Goal: Task Accomplishment & Management: Complete application form

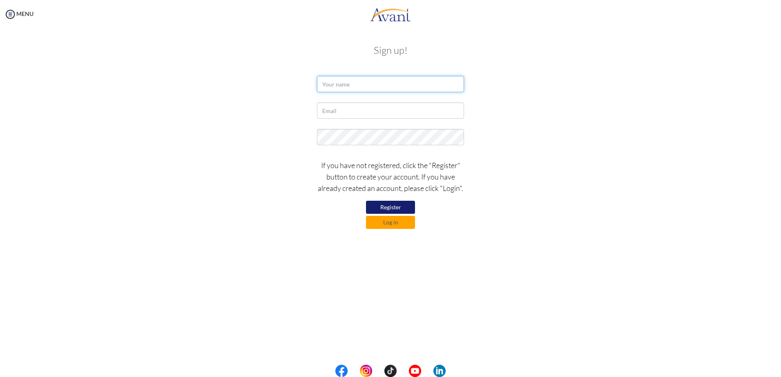
click at [381, 85] on input "text" at bounding box center [390, 84] width 147 height 16
type input "MINLUO"
click at [346, 107] on input "text" at bounding box center [390, 110] width 147 height 16
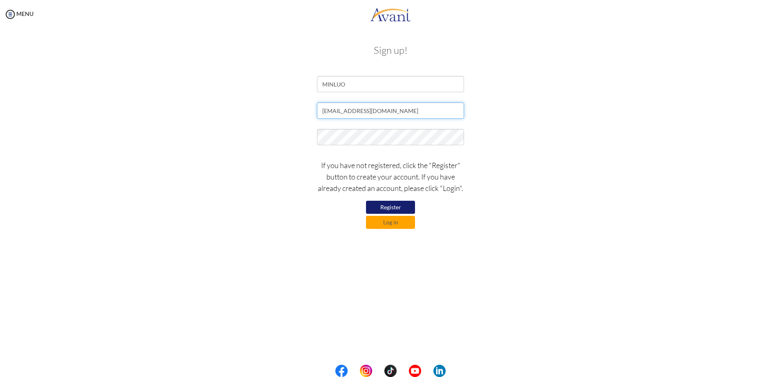
type input "[EMAIL_ADDRESS][DOMAIN_NAME]"
click at [395, 204] on button "Register" at bounding box center [390, 207] width 49 height 13
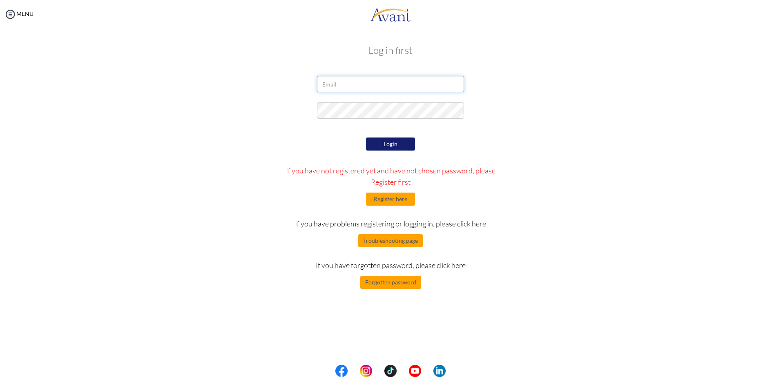
click at [359, 86] on input "email" at bounding box center [390, 84] width 147 height 16
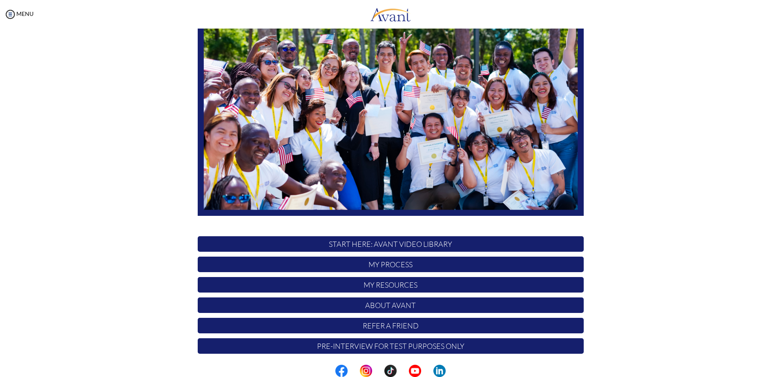
scroll to position [76, 0]
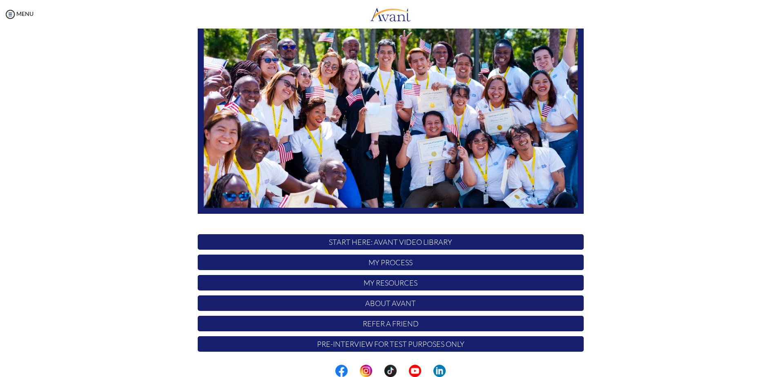
click at [398, 305] on p "About Avant" at bounding box center [391, 304] width 386 height 16
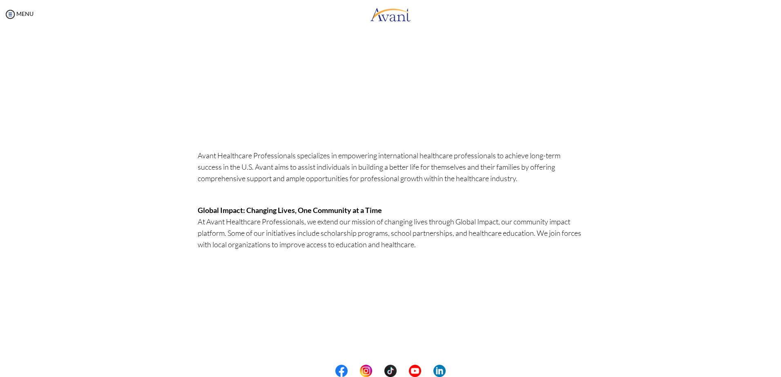
scroll to position [0, 0]
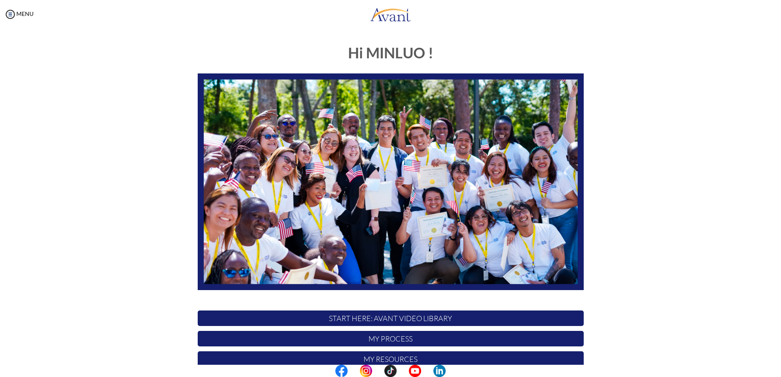
click at [398, 319] on p "START HERE: Avant Video Library" at bounding box center [391, 319] width 386 height 16
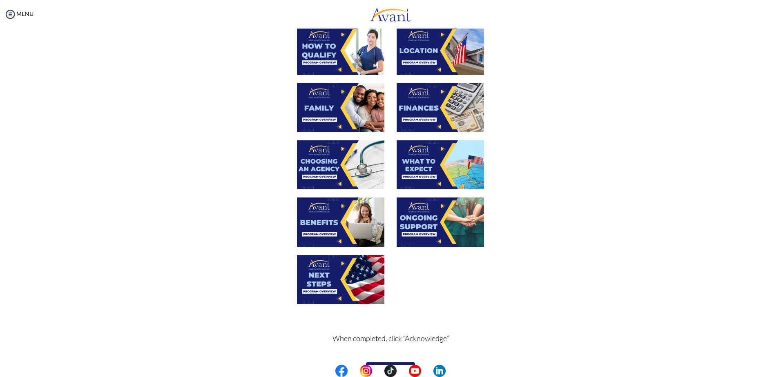
scroll to position [184, 0]
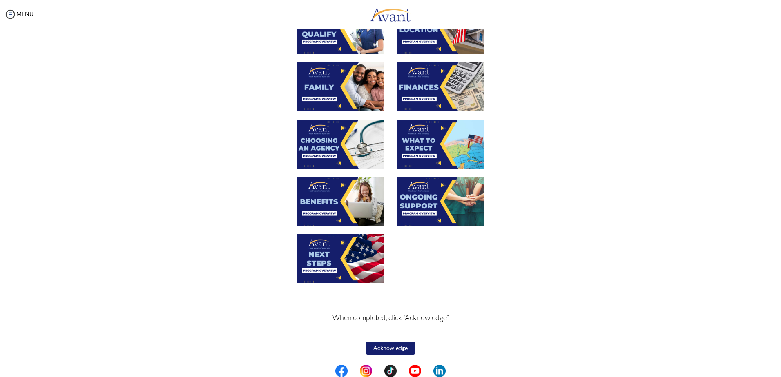
click at [385, 348] on button "Acknowledge" at bounding box center [390, 348] width 49 height 13
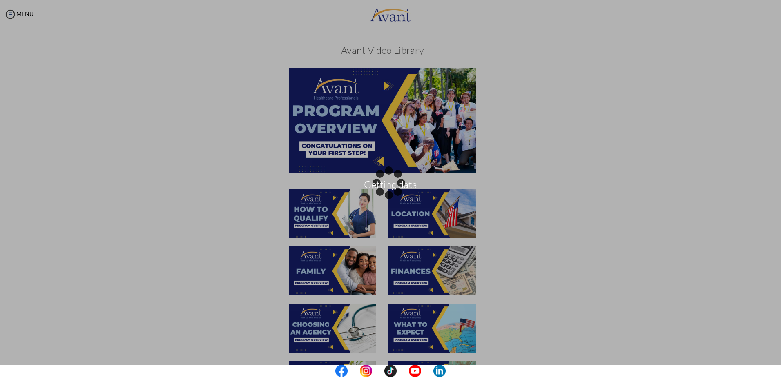
scroll to position [185, 0]
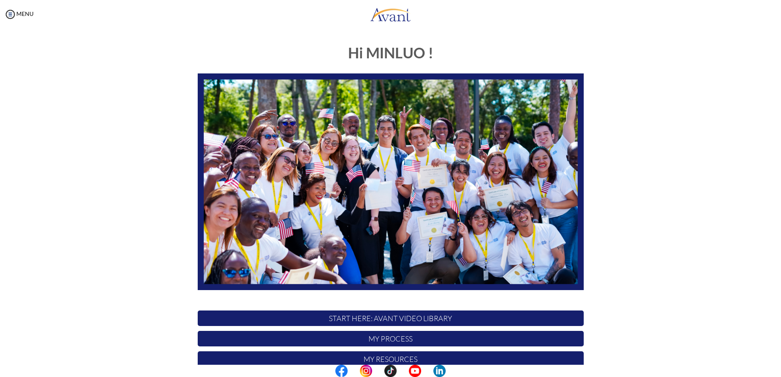
scroll to position [76, 0]
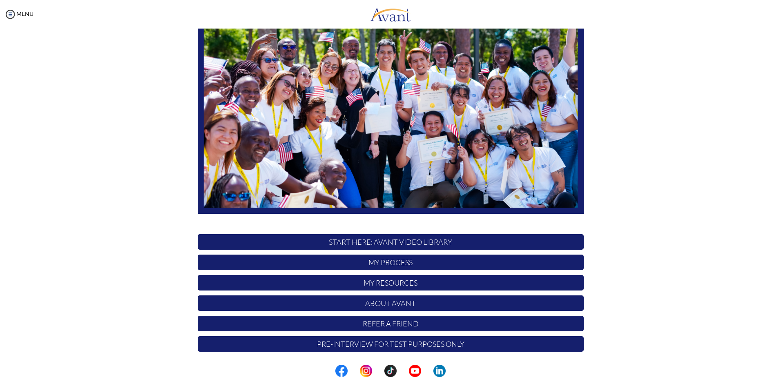
click at [406, 345] on p "Pre-Interview for test purposes only" at bounding box center [391, 344] width 386 height 16
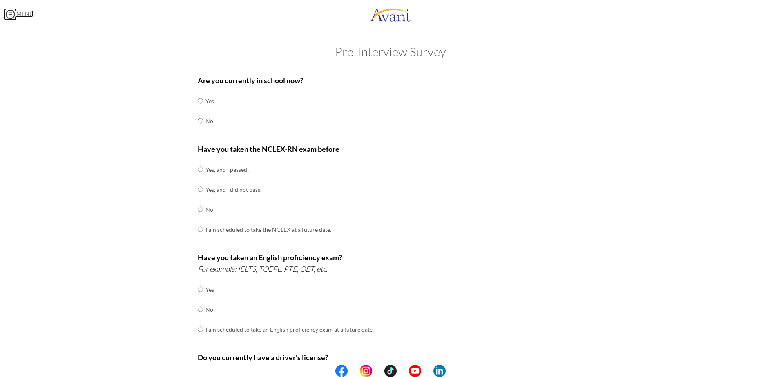
click at [21, 15] on link "MENU" at bounding box center [18, 13] width 29 height 7
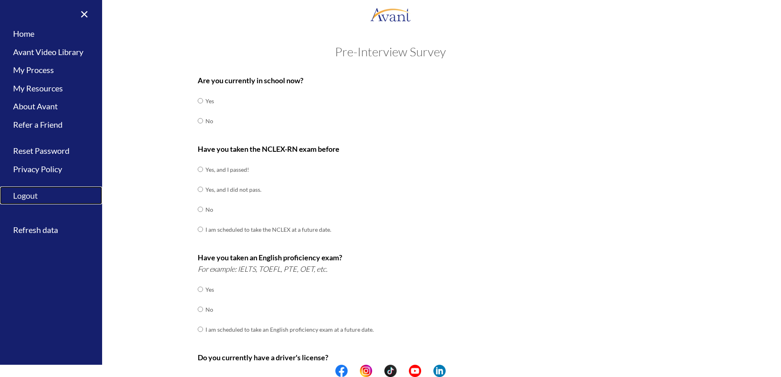
click at [31, 198] on link "Logout" at bounding box center [51, 196] width 102 height 18
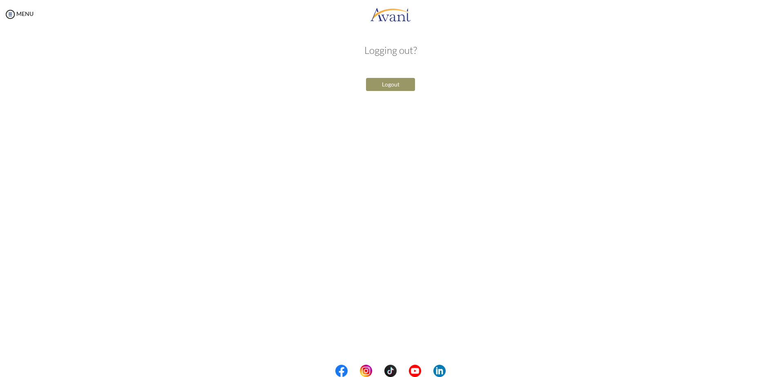
click at [386, 86] on button "Logout" at bounding box center [390, 84] width 49 height 13
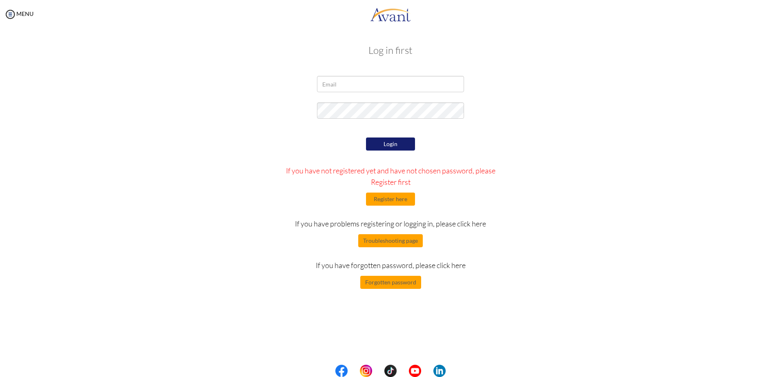
drag, startPoint x: 285, startPoint y: 170, endPoint x: 515, endPoint y: 186, distance: 230.8
click at [515, 186] on div "Login If you have not registered yet and have not chosen password, please Regis…" at bounding box center [390, 213] width 478 height 154
drag, startPoint x: 515, startPoint y: 186, endPoint x: 503, endPoint y: 192, distance: 12.6
click at [505, 192] on div "Login If you have not registered yet and have not chosen password, please Regis…" at bounding box center [390, 213] width 239 height 154
click at [399, 197] on button "Register here" at bounding box center [390, 199] width 49 height 13
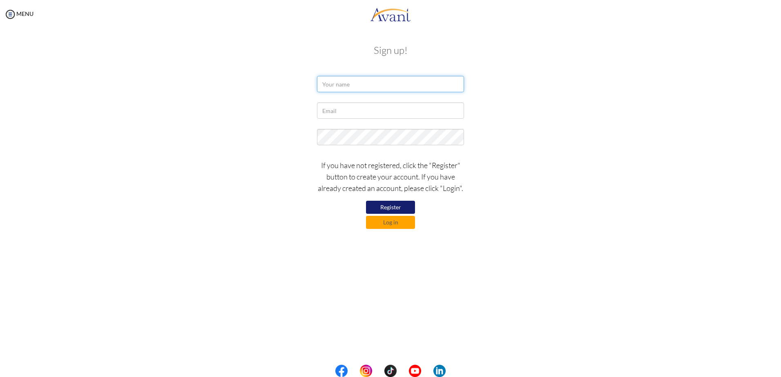
click at [343, 79] on input "text" at bounding box center [390, 84] width 147 height 16
type input "MINLUO"
click at [342, 106] on input "text" at bounding box center [390, 110] width 147 height 16
type input "[EMAIL_ADDRESS][DOMAIN_NAME]"
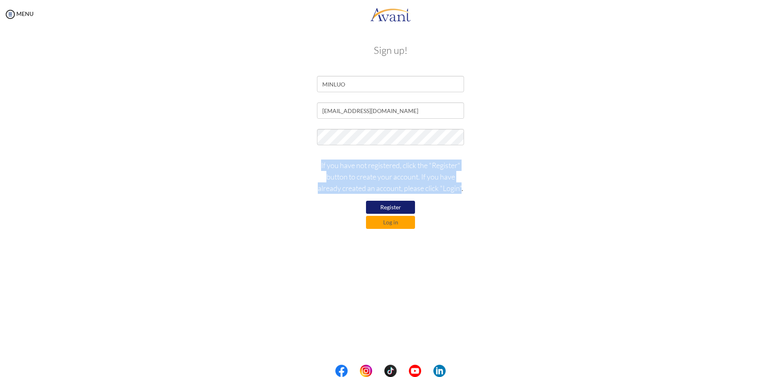
drag, startPoint x: 319, startPoint y: 165, endPoint x: 462, endPoint y: 189, distance: 144.9
click at [462, 189] on p "If you have not registered, click the "Register" button to create your account.…" at bounding box center [390, 177] width 147 height 34
drag, startPoint x: 462, startPoint y: 189, endPoint x: 402, endPoint y: 203, distance: 61.8
click at [402, 203] on button "Register" at bounding box center [390, 207] width 49 height 13
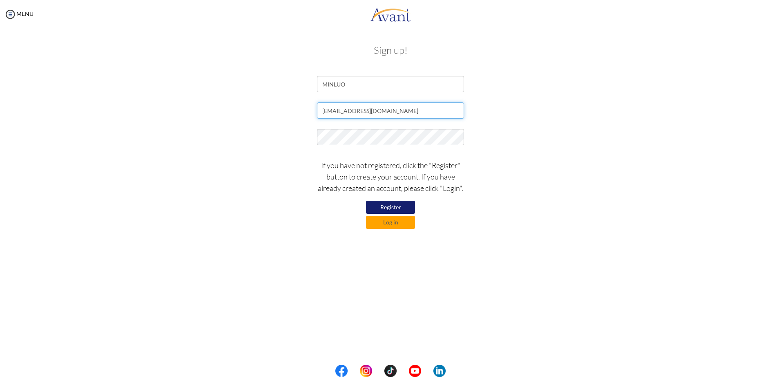
click at [399, 111] on input "[EMAIL_ADDRESS][DOMAIN_NAME]" at bounding box center [390, 110] width 147 height 16
click at [394, 201] on button "Register" at bounding box center [390, 207] width 49 height 13
click at [403, 224] on button "Log in" at bounding box center [390, 222] width 49 height 13
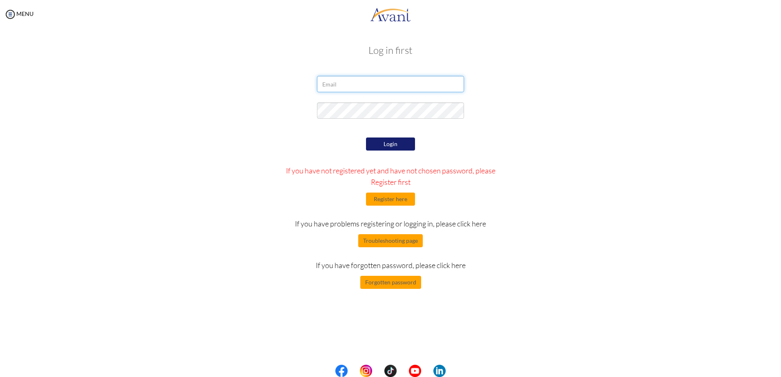
click at [373, 86] on input "email" at bounding box center [390, 84] width 147 height 16
type input "[EMAIL_ADDRESS][DOMAIN_NAME]"
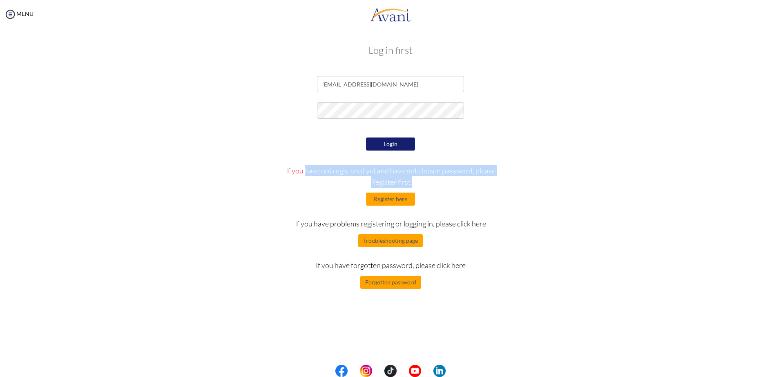
drag, startPoint x: 278, startPoint y: 174, endPoint x: 466, endPoint y: 189, distance: 189.2
click at [466, 189] on div "Login If you have not registered yet and have not chosen password, please Regis…" at bounding box center [390, 213] width 239 height 154
drag, startPoint x: 466, startPoint y: 189, endPoint x: 425, endPoint y: 201, distance: 43.0
click at [463, 192] on div "Login If you have not registered yet and have not chosen password, please Regis…" at bounding box center [390, 213] width 239 height 154
click at [396, 199] on button "Register here" at bounding box center [390, 199] width 49 height 13
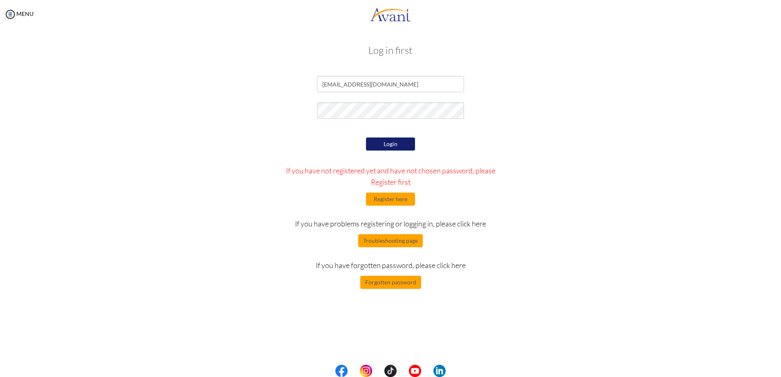
click at [383, 142] on button "Login" at bounding box center [390, 144] width 49 height 13
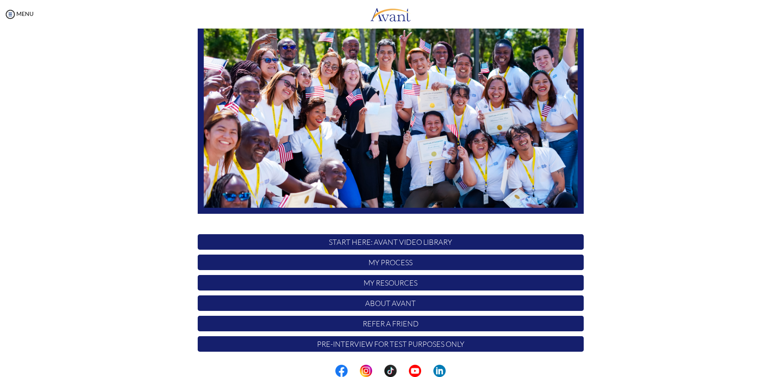
click at [378, 241] on p "START HERE: Avant Video Library" at bounding box center [391, 242] width 386 height 16
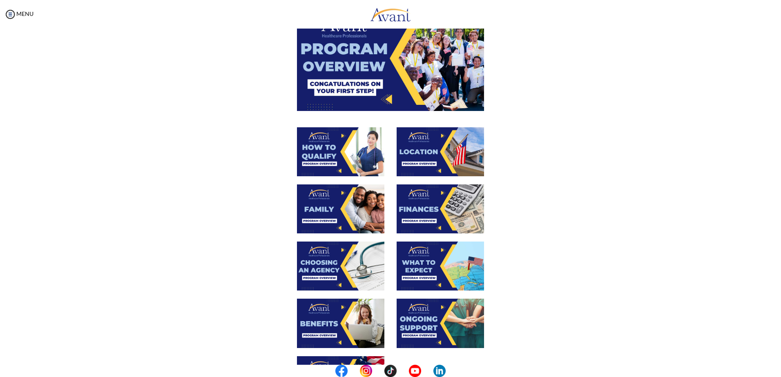
scroll to position [82, 0]
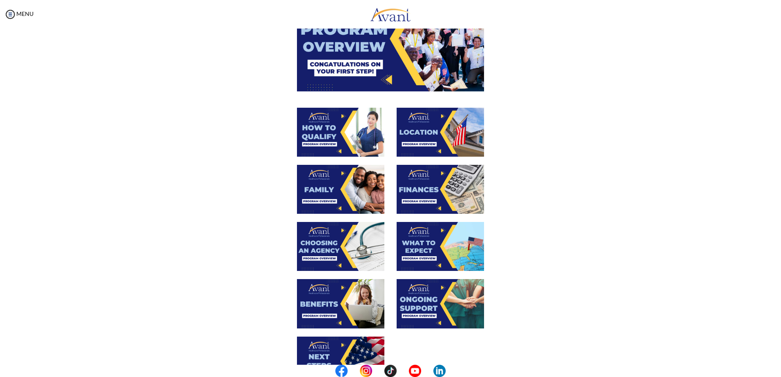
click at [313, 129] on img at bounding box center [340, 132] width 87 height 49
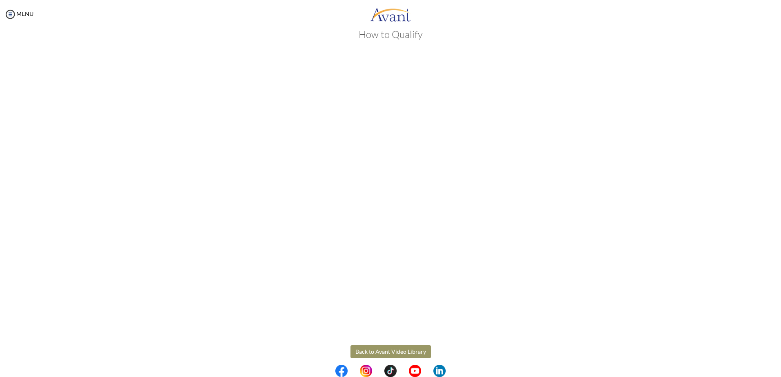
scroll to position [24, 0]
click at [398, 345] on body "Maintenance break. Please come back in 2 hours. MENU My Status What is the next…" at bounding box center [390, 188] width 781 height 377
click at [404, 341] on button "Back to Avant Video Library" at bounding box center [390, 343] width 80 height 13
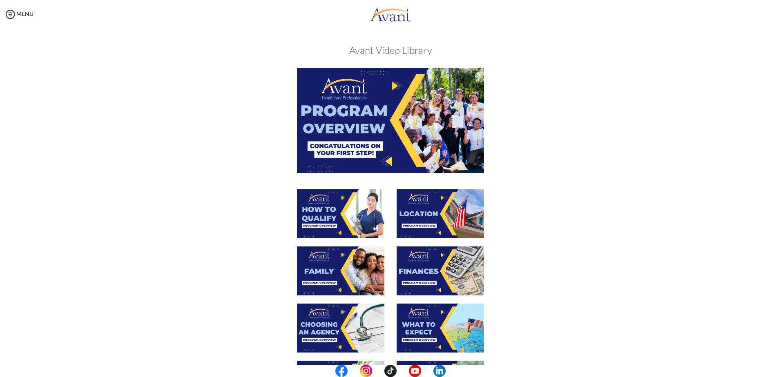
click at [396, 122] on img at bounding box center [390, 120] width 187 height 105
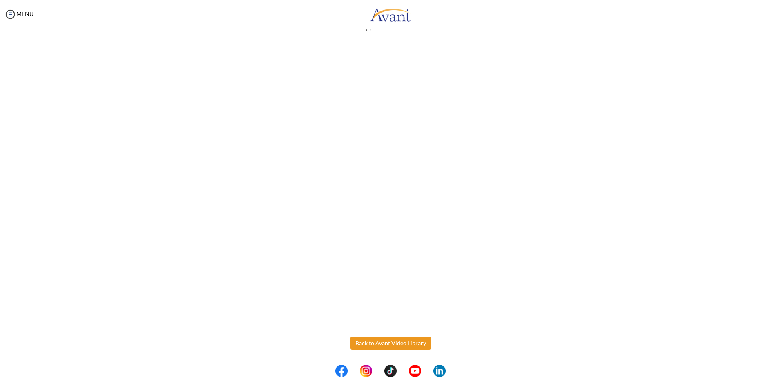
click at [400, 343] on body "Maintenance break. Please come back in 2 hours. MENU My Status What is the next…" at bounding box center [390, 188] width 781 height 377
click at [415, 344] on button "Back to Avant Video Library" at bounding box center [390, 343] width 80 height 13
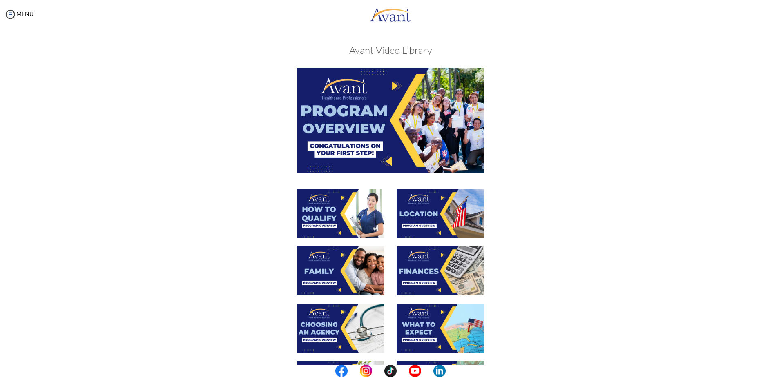
click at [453, 222] on img at bounding box center [439, 213] width 87 height 49
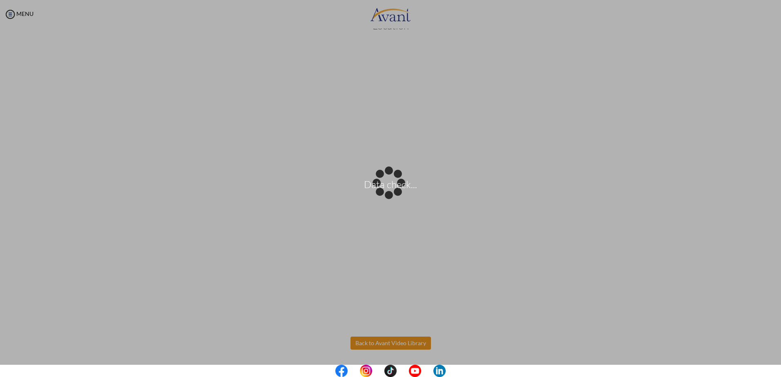
click at [394, 341] on body "Data check... Maintenance break. Please come back in 2 hours. MENU My Status Wh…" at bounding box center [390, 188] width 781 height 377
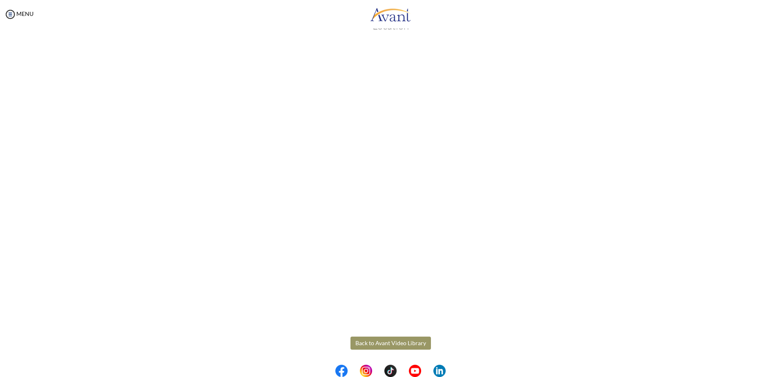
click at [401, 345] on button "Back to Avant Video Library" at bounding box center [390, 343] width 80 height 13
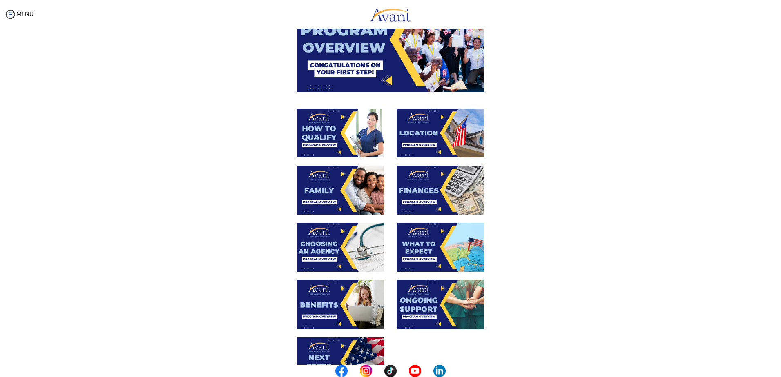
scroll to position [82, 0]
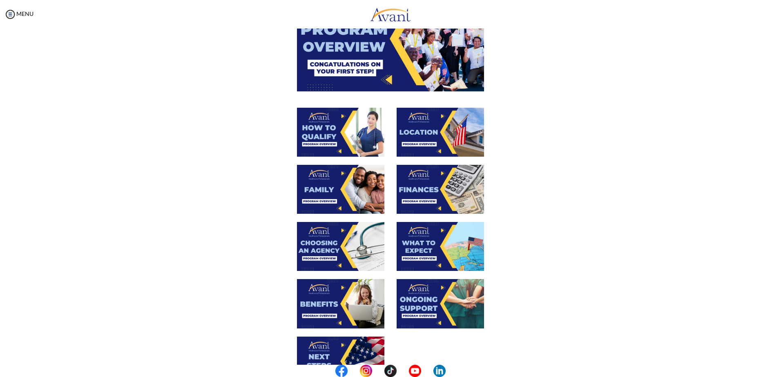
click at [348, 188] on img at bounding box center [340, 189] width 87 height 49
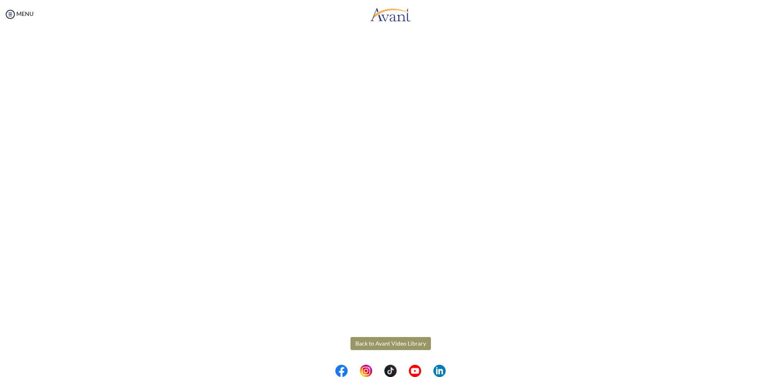
scroll to position [111, 0]
click at [380, 339] on body "Maintenance break. Please come back in 2 hours. MENU My Status What is the next…" at bounding box center [390, 188] width 781 height 377
click at [414, 343] on button "Back to Avant Video Library" at bounding box center [390, 343] width 80 height 13
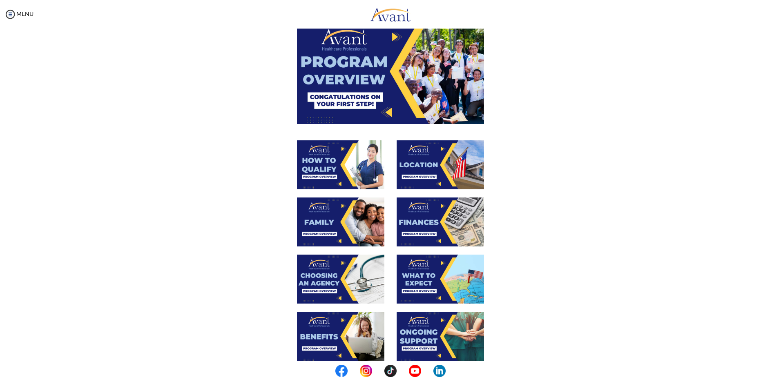
scroll to position [82, 0]
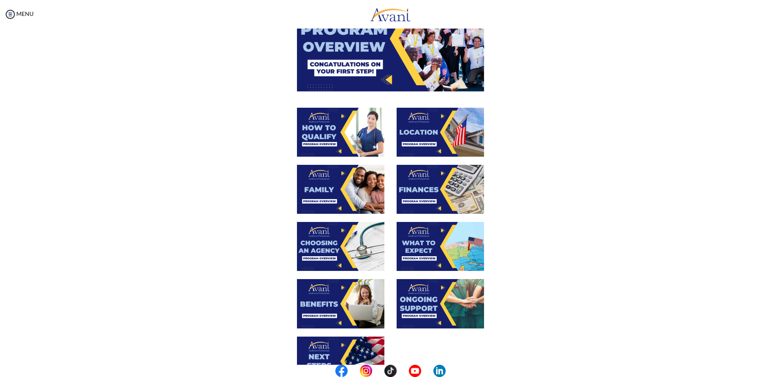
click at [454, 200] on img at bounding box center [439, 189] width 87 height 49
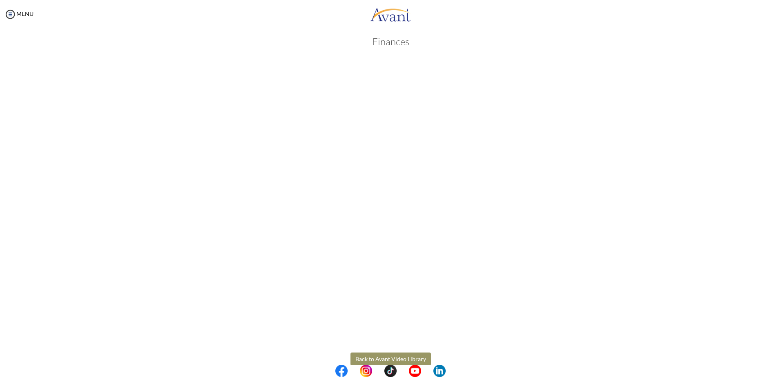
scroll to position [0, 0]
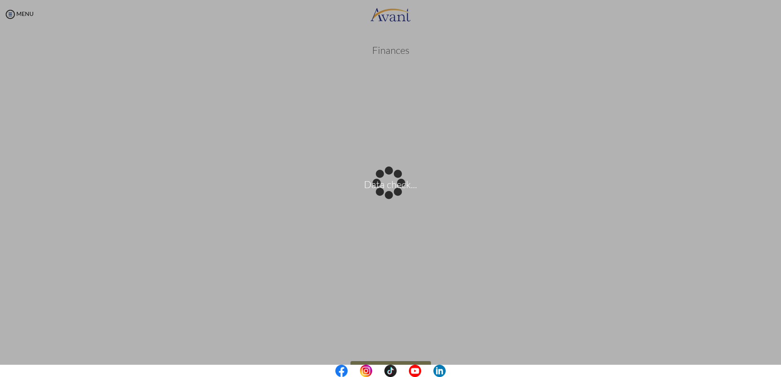
drag, startPoint x: 408, startPoint y: 50, endPoint x: 369, endPoint y: 50, distance: 38.8
click at [369, 50] on body "Data check... Maintenance break. Please come back in 2 hours. MENU My Status Wh…" at bounding box center [390, 188] width 781 height 377
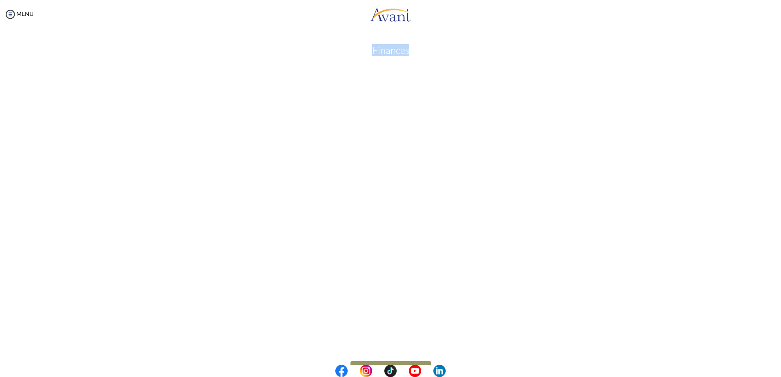
drag, startPoint x: 416, startPoint y: 53, endPoint x: 364, endPoint y: 49, distance: 52.4
click at [364, 49] on h3 "Finances" at bounding box center [390, 50] width 465 height 11
drag, startPoint x: 364, startPoint y: 49, endPoint x: 454, endPoint y: 64, distance: 91.0
drag, startPoint x: 454, startPoint y: 64, endPoint x: 369, endPoint y: 51, distance: 85.8
click at [369, 51] on h3 "Finances" at bounding box center [390, 50] width 465 height 11
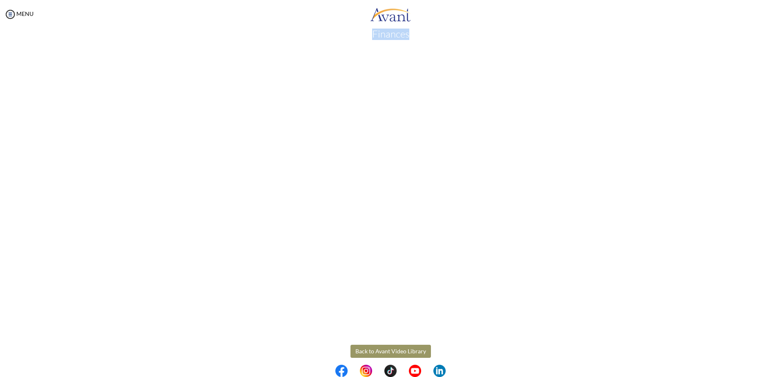
scroll to position [24, 0]
click at [381, 343] on button "Back to Avant Video Library" at bounding box center [390, 343] width 80 height 13
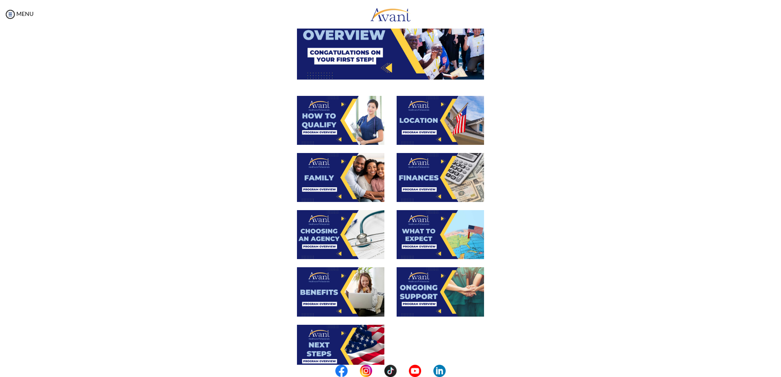
scroll to position [122, 0]
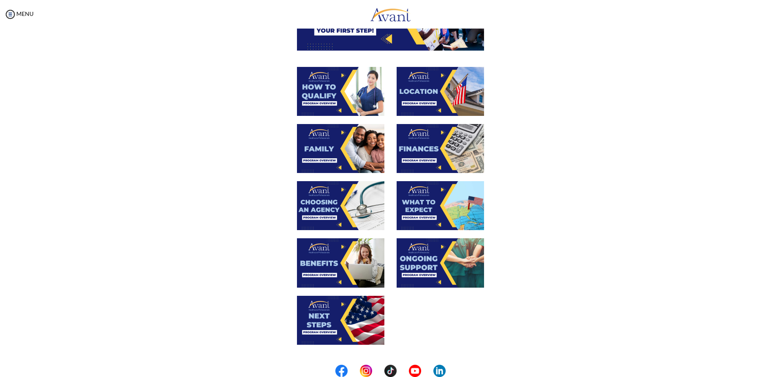
click at [359, 216] on img at bounding box center [340, 205] width 87 height 49
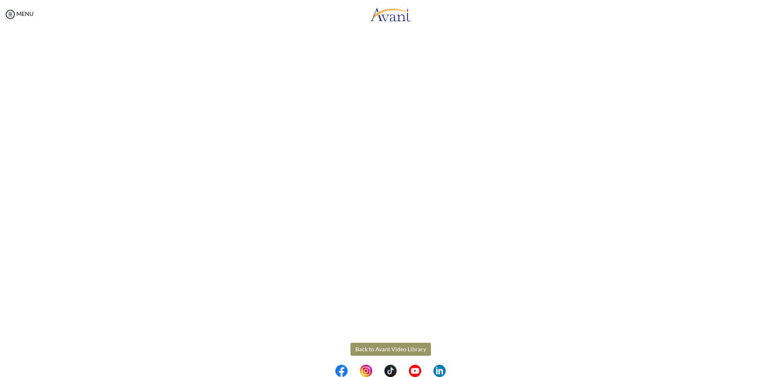
scroll to position [111, 0]
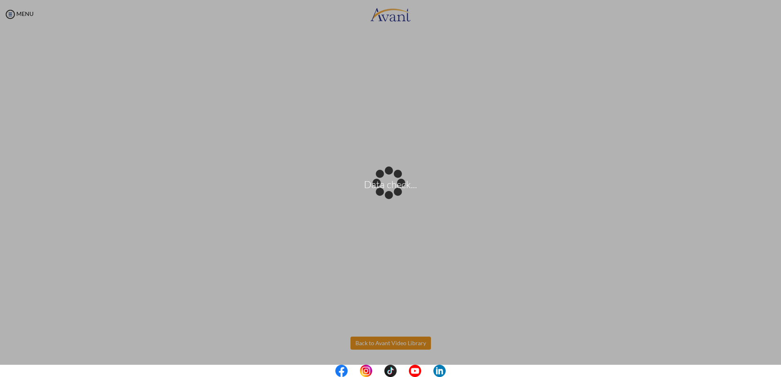
click at [410, 339] on body "Data check... Maintenance break. Please come back in 2 hours. MENU My Status Wh…" at bounding box center [390, 188] width 781 height 377
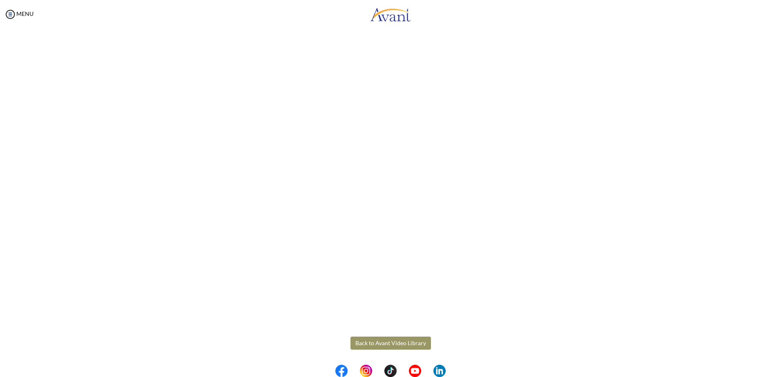
click at [387, 344] on button "Back to Avant Video Library" at bounding box center [390, 343] width 80 height 13
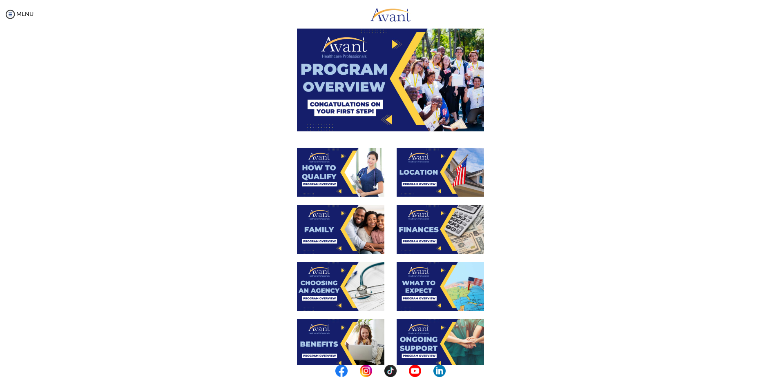
scroll to position [122, 0]
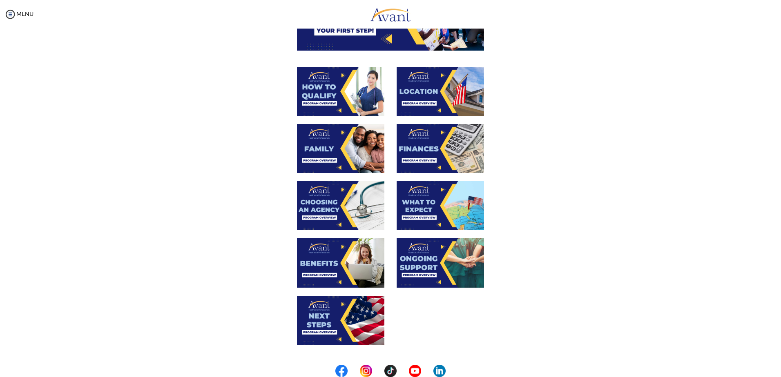
click at [455, 218] on img at bounding box center [439, 205] width 87 height 49
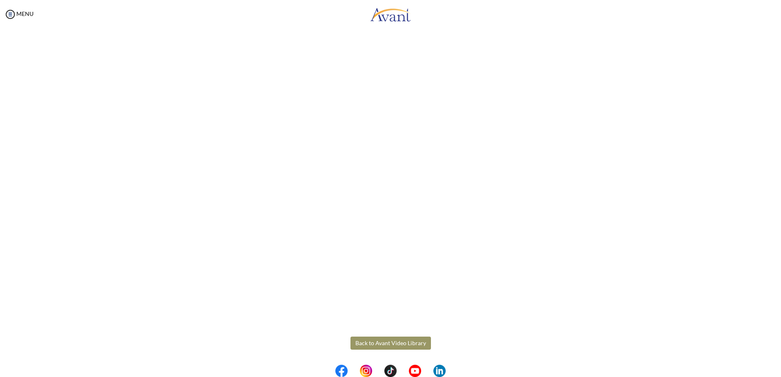
click at [381, 342] on button "Back to Avant Video Library" at bounding box center [390, 343] width 80 height 13
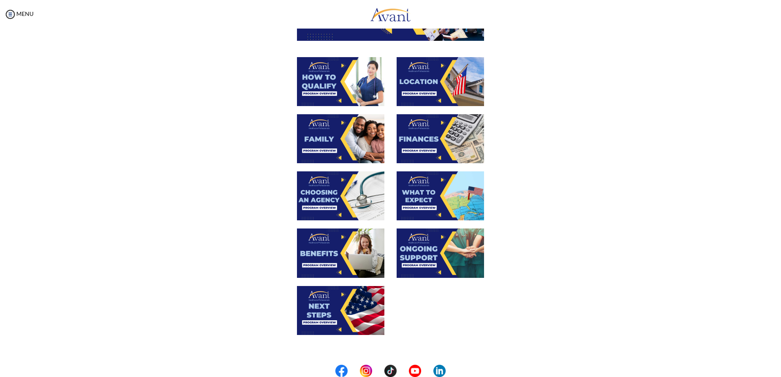
scroll to position [163, 0]
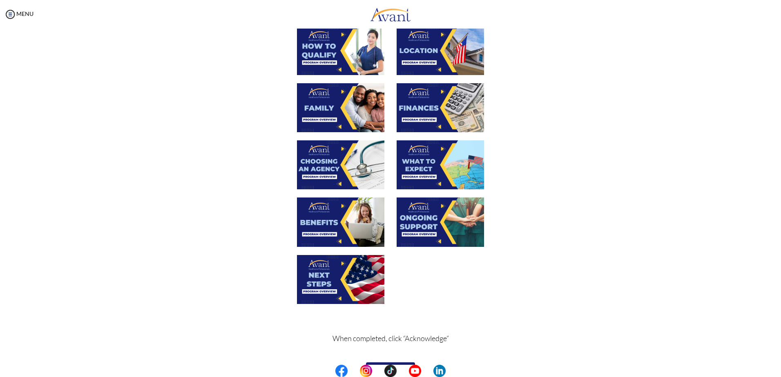
click at [446, 175] on img at bounding box center [439, 164] width 87 height 49
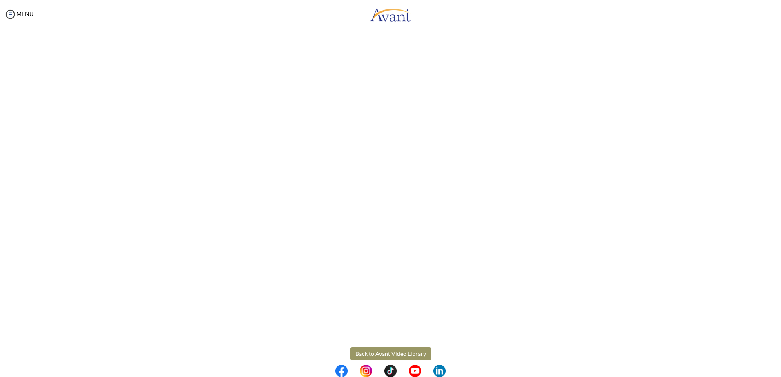
scroll to position [111, 0]
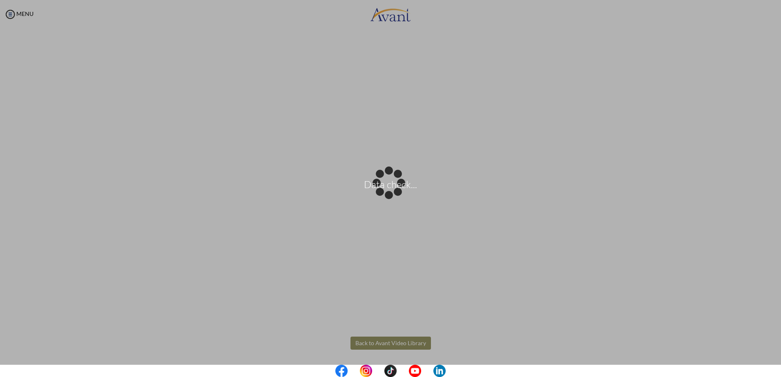
click at [409, 338] on body "Data check... Maintenance break. Please come back in 2 hours. MENU My Status Wh…" at bounding box center [390, 188] width 781 height 377
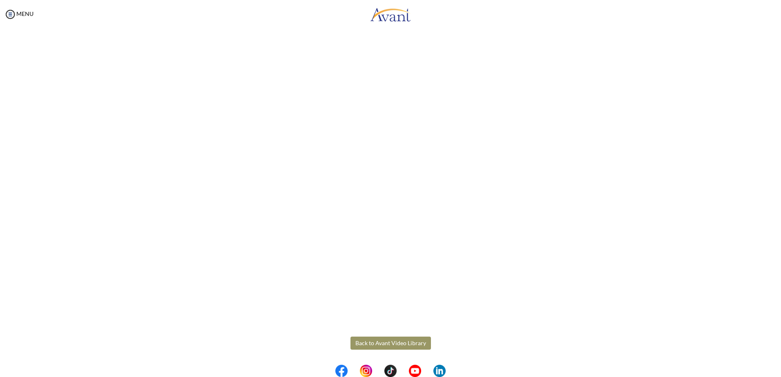
click at [396, 350] on button "Back to Avant Video Library" at bounding box center [390, 343] width 80 height 13
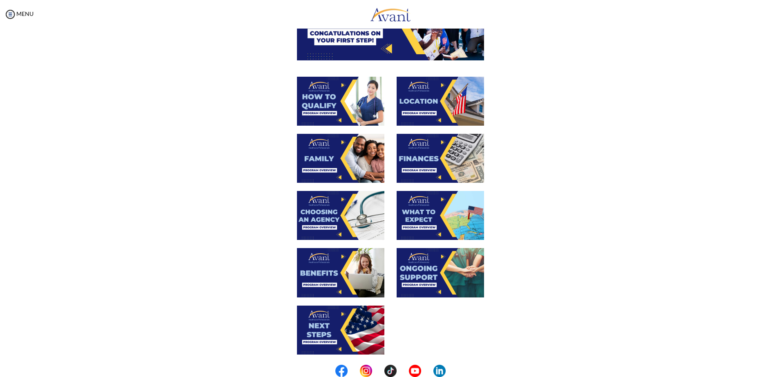
scroll to position [163, 0]
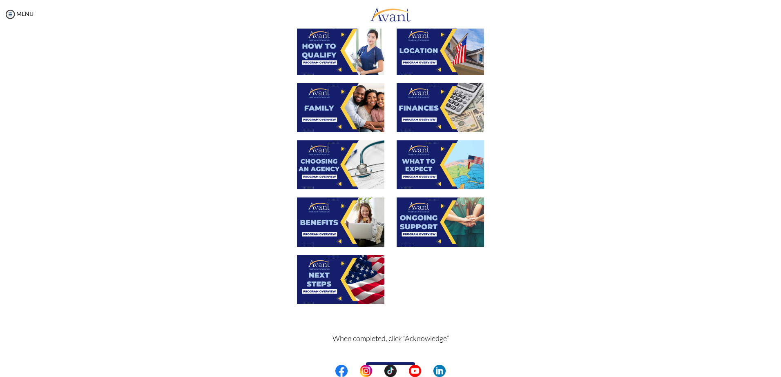
click at [319, 214] on img at bounding box center [340, 222] width 87 height 49
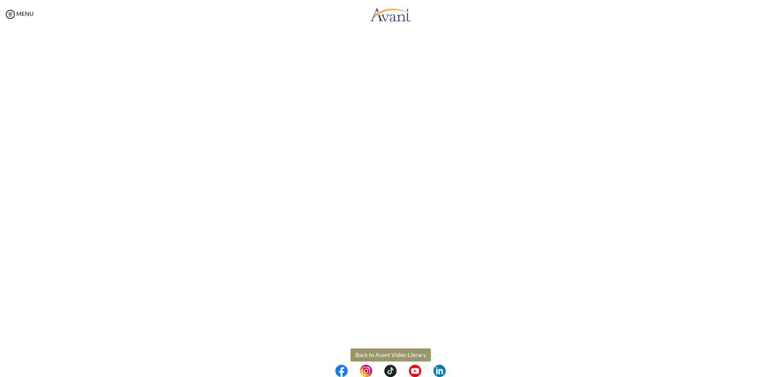
scroll to position [111, 0]
click at [410, 343] on button "Back to Avant Video Library" at bounding box center [390, 343] width 80 height 13
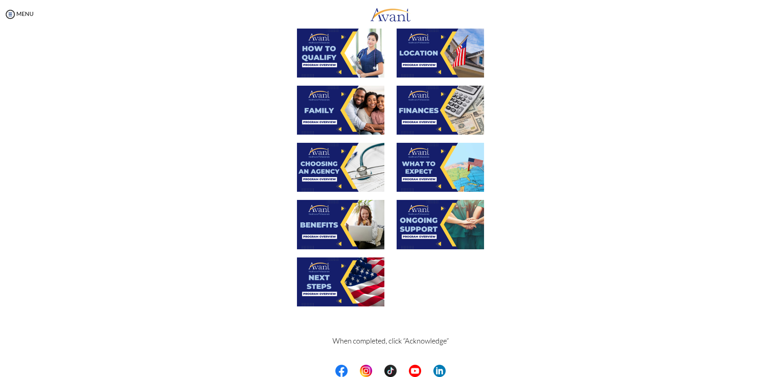
scroll to position [163, 0]
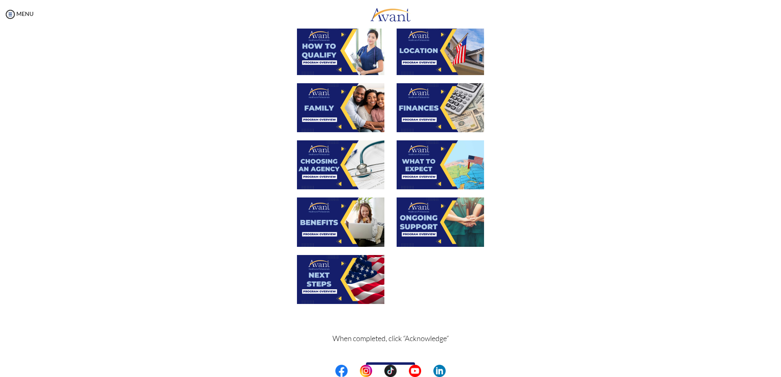
click at [345, 225] on img at bounding box center [340, 222] width 87 height 49
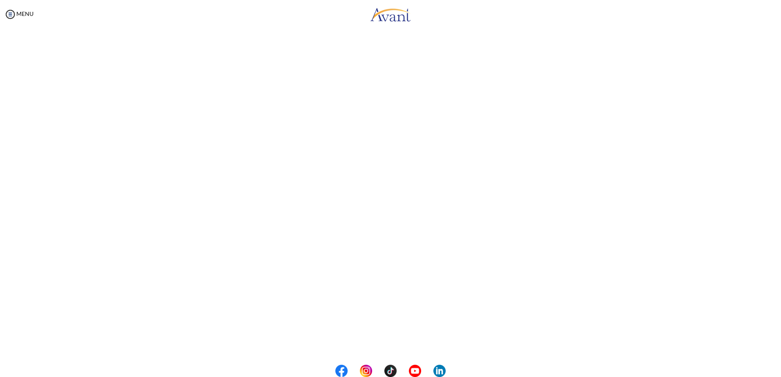
scroll to position [111, 0]
click at [391, 350] on body "Maintenance break. Please come back in 2 hours. MENU My Status What is the next…" at bounding box center [390, 188] width 781 height 377
click at [422, 340] on button "Back to Avant Video Library" at bounding box center [390, 343] width 80 height 13
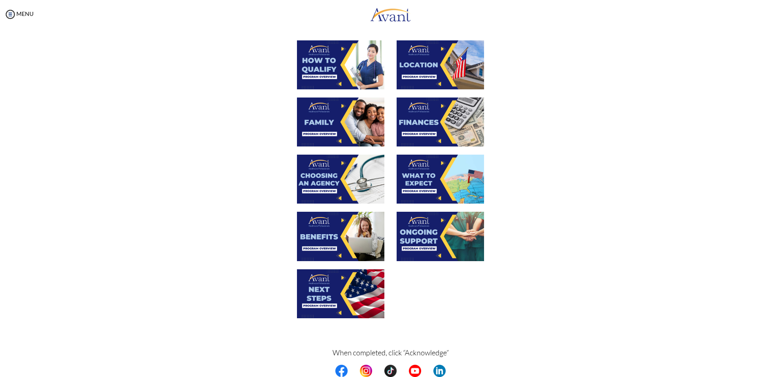
scroll to position [184, 0]
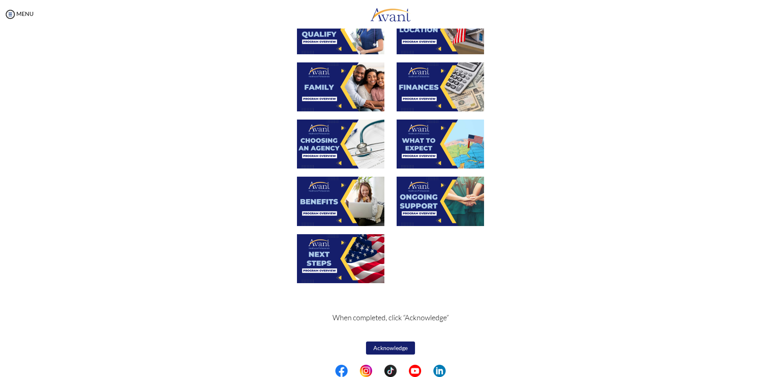
click at [429, 209] on img at bounding box center [439, 201] width 87 height 49
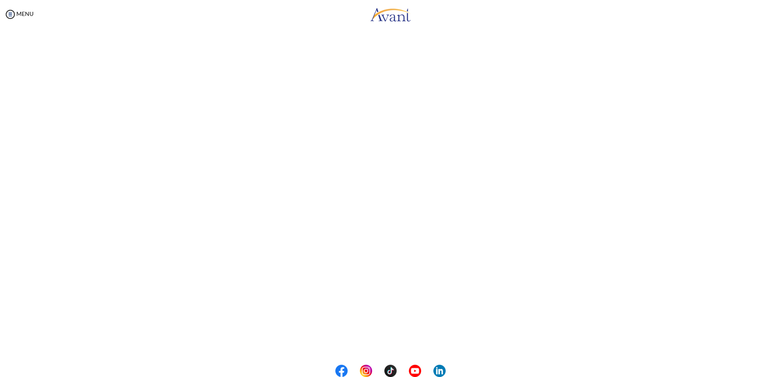
scroll to position [111, 0]
click at [402, 337] on body "Maintenance break. Please come back in 2 hours. MENU My Status What is the next…" at bounding box center [390, 188] width 781 height 377
click at [399, 341] on button "Back to Avant Video Library" at bounding box center [390, 343] width 80 height 13
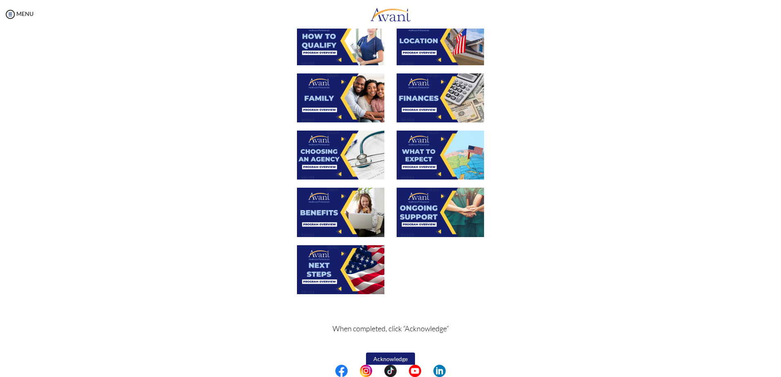
scroll to position [184, 0]
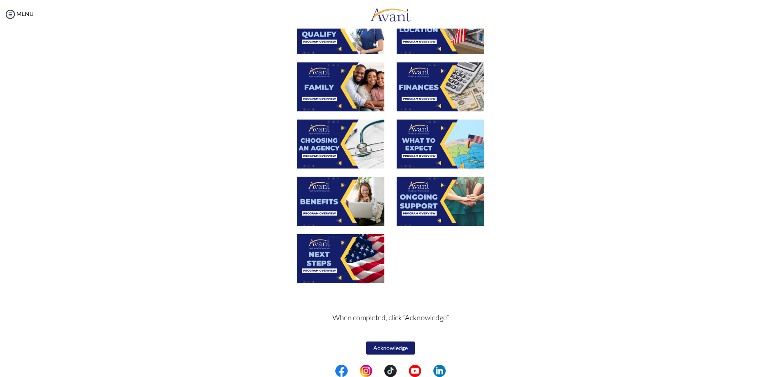
click at [355, 246] on img at bounding box center [340, 258] width 87 height 49
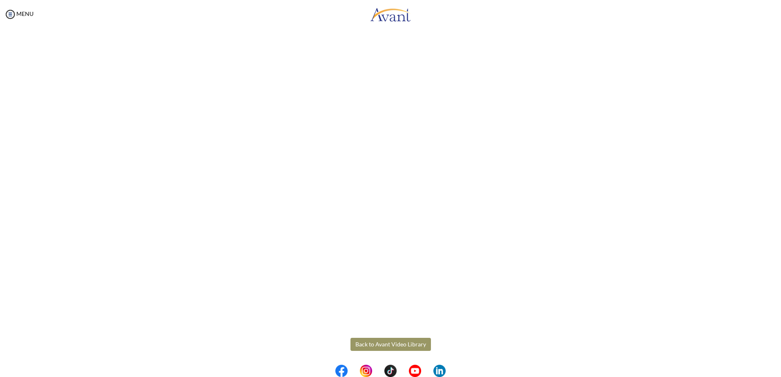
scroll to position [111, 0]
click at [416, 343] on body "Maintenance break. Please come back in 2 hours. MENU My Status What is the next…" at bounding box center [390, 188] width 781 height 377
click at [11, 11] on img at bounding box center [10, 14] width 12 height 12
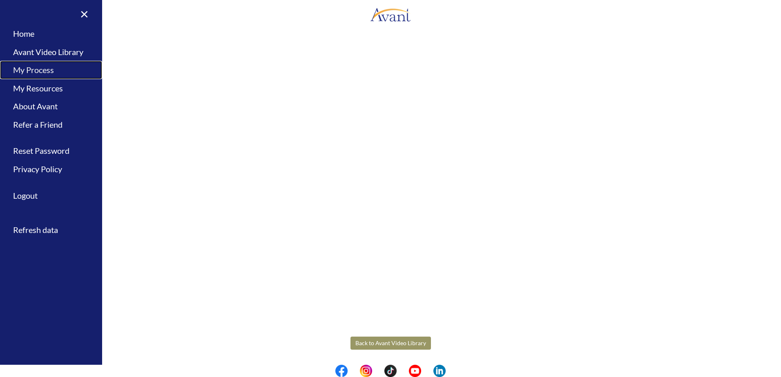
click at [31, 72] on link "My Process" at bounding box center [51, 70] width 102 height 18
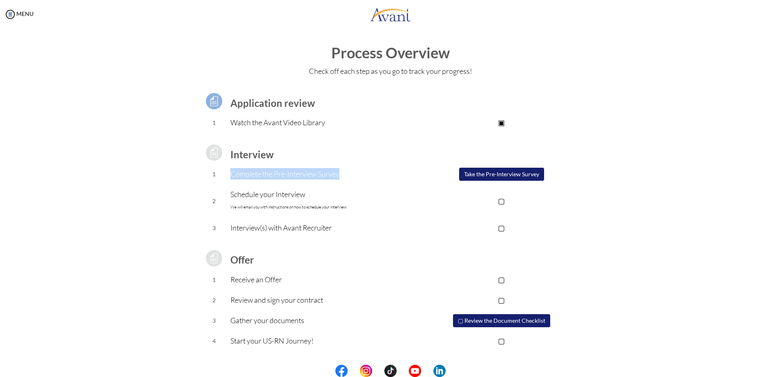
drag, startPoint x: 225, startPoint y: 177, endPoint x: 369, endPoint y: 176, distance: 144.1
click at [369, 176] on tr "1 Complete the Pre-Interview Survey ▢ Take the Pre-Interview Survey" at bounding box center [391, 174] width 386 height 20
drag, startPoint x: 369, startPoint y: 176, endPoint x: 405, endPoint y: 171, distance: 36.4
click at [383, 176] on p "Complete the Pre-Interview Survey" at bounding box center [324, 173] width 189 height 11
click at [499, 172] on button "Take the Pre-Interview Survey" at bounding box center [501, 174] width 85 height 13
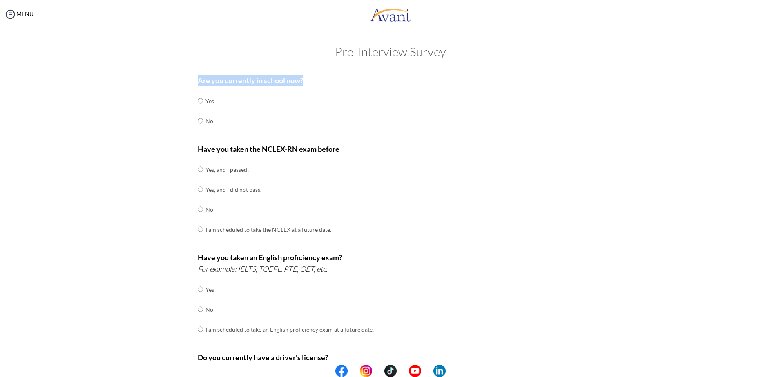
drag, startPoint x: 196, startPoint y: 84, endPoint x: 352, endPoint y: 84, distance: 156.0
click at [352, 84] on p "Are you currently in school now?" at bounding box center [391, 80] width 386 height 11
drag, startPoint x: 352, startPoint y: 84, endPoint x: 338, endPoint y: 105, distance: 25.0
click at [338, 105] on div "Are you currently in school now? Yes No" at bounding box center [391, 107] width 386 height 65
click at [198, 122] on input "radio" at bounding box center [200, 121] width 5 height 16
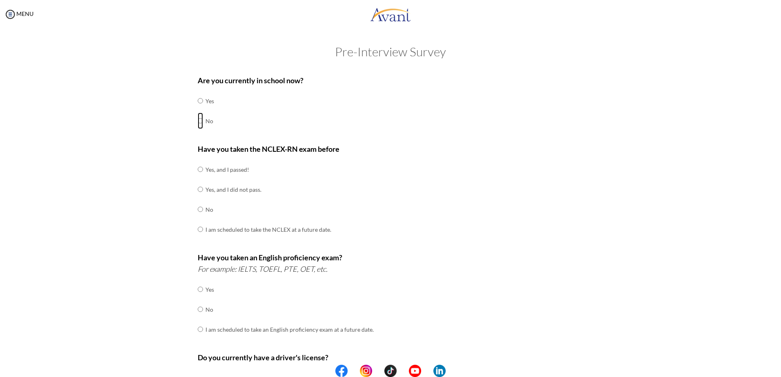
radio input "true"
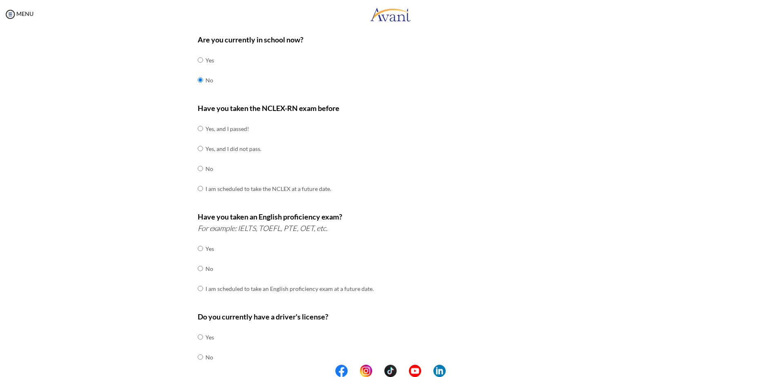
click at [194, 129] on div "Are you currently in school now? Yes No Have you taken the NCLEX-RN exam before…" at bounding box center [391, 246] width 398 height 432
drag, startPoint x: 198, startPoint y: 108, endPoint x: 341, endPoint y: 108, distance: 142.5
click at [341, 108] on p "Have you taken the NCLEX-RN exam before" at bounding box center [391, 107] width 386 height 11
drag, startPoint x: 341, startPoint y: 108, endPoint x: 284, endPoint y: 129, distance: 60.4
click at [330, 127] on div "Have you taken the NCLEX-RN exam before Yes, and I passed! Yes, and I did not p…" at bounding box center [391, 154] width 386 height 105
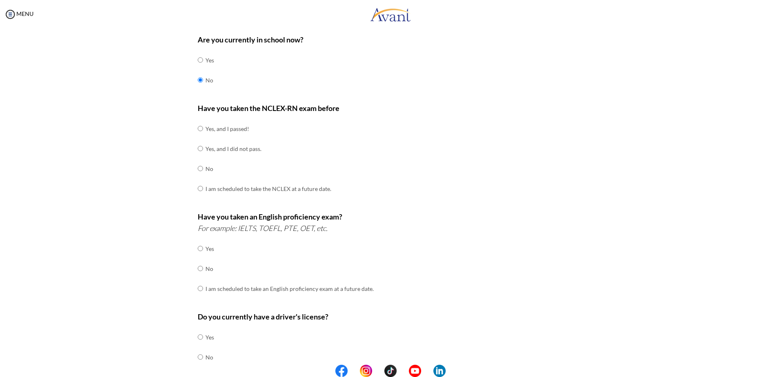
click at [194, 128] on div "Are you currently in school now? Yes No Have you taken the NCLEX-RN exam before…" at bounding box center [391, 246] width 398 height 432
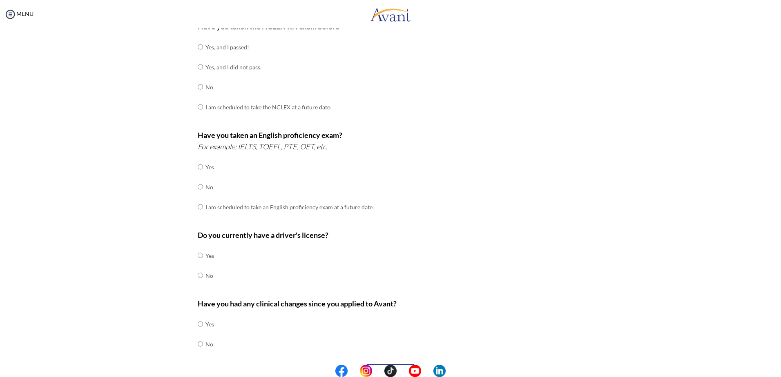
scroll to position [82, 0]
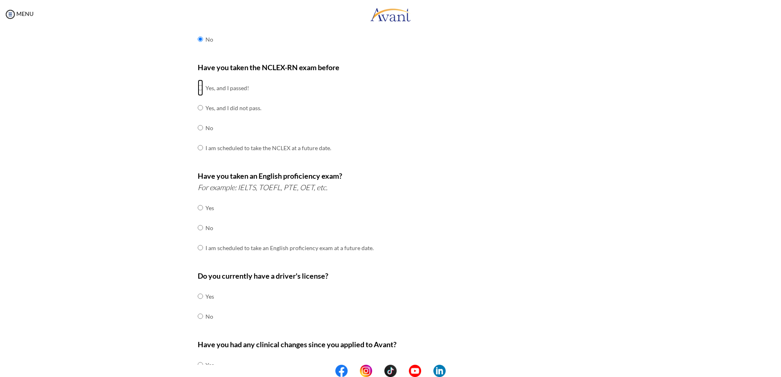
click at [198, 89] on input "radio" at bounding box center [200, 88] width 5 height 16
radio input "true"
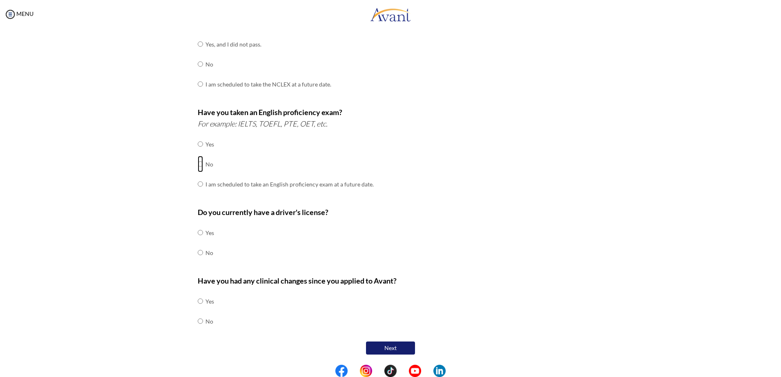
click at [198, 163] on input "radio" at bounding box center [200, 164] width 5 height 16
radio input "true"
drag, startPoint x: 195, startPoint y: 214, endPoint x: 329, endPoint y: 216, distance: 133.5
click at [329, 216] on p "Do you currently have a driver's license?" at bounding box center [391, 212] width 386 height 11
click at [198, 252] on input "radio" at bounding box center [200, 253] width 5 height 16
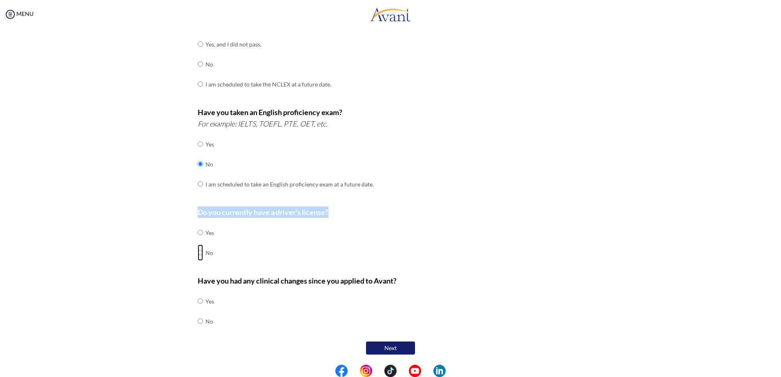
radio input "true"
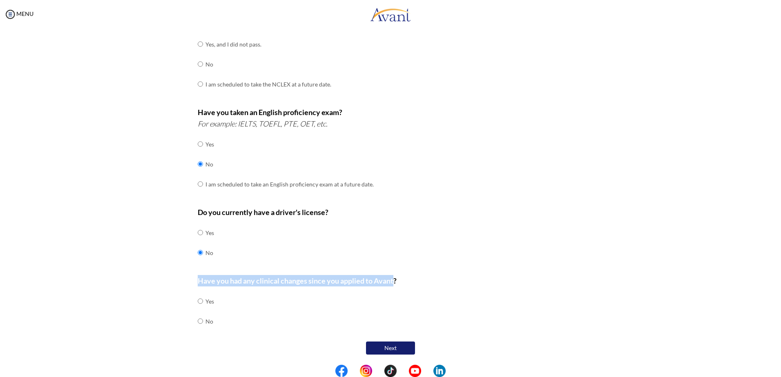
drag, startPoint x: 196, startPoint y: 282, endPoint x: 392, endPoint y: 282, distance: 196.0
click at [392, 282] on b "Have you had any clinical changes since you applied to Avant?" at bounding box center [297, 280] width 199 height 9
drag, startPoint x: 392, startPoint y: 282, endPoint x: 365, endPoint y: 282, distance: 26.9
copy b "Have you had any clinical changes since you applied to Avant"
click at [205, 321] on td "No" at bounding box center [209, 322] width 9 height 20
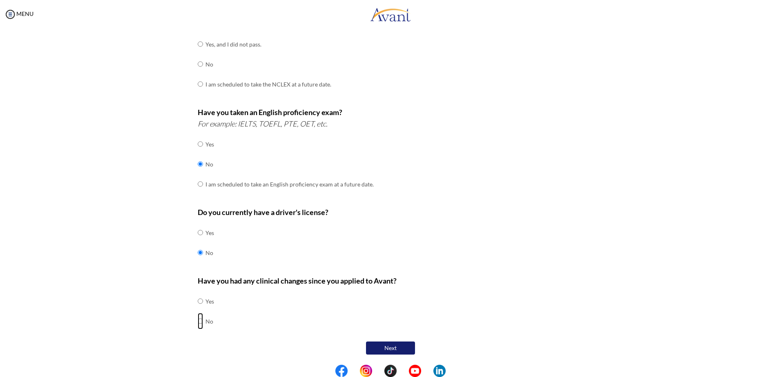
click at [198, 321] on input "radio" at bounding box center [200, 321] width 5 height 16
radio input "true"
click at [397, 347] on button "Next" at bounding box center [390, 348] width 49 height 13
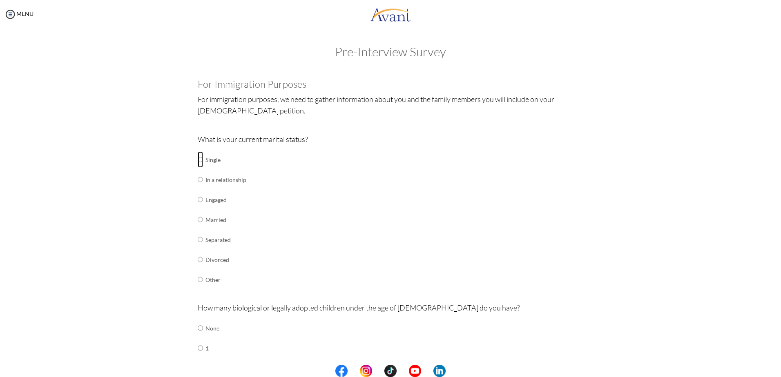
click at [198, 160] on input "radio" at bounding box center [200, 159] width 5 height 16
radio input "true"
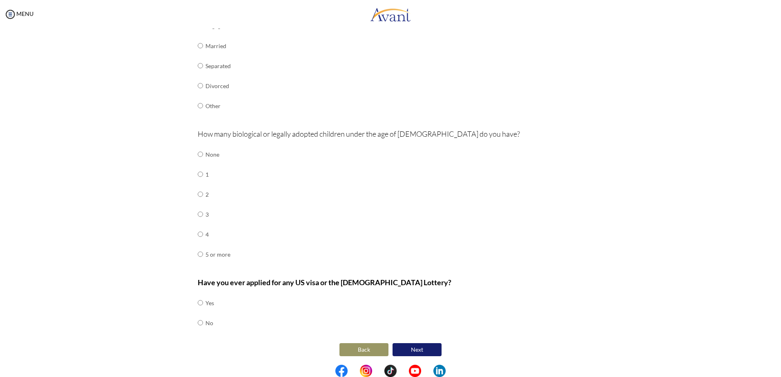
scroll to position [176, 0]
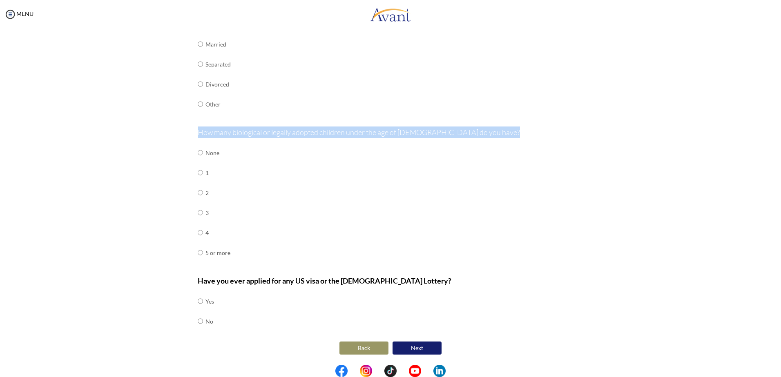
drag, startPoint x: 194, startPoint y: 135, endPoint x: 445, endPoint y: 138, distance: 251.5
click at [445, 138] on div "Are you currently in school now? Yes No Have you taken the NCLEX-RN exam before…" at bounding box center [391, 126] width 398 height 462
drag, startPoint x: 445, startPoint y: 138, endPoint x: 418, endPoint y: 166, distance: 39.0
click at [419, 166] on div "How many biological or legally adopted children under the age of 21 do you have…" at bounding box center [391, 199] width 386 height 145
click at [198, 152] on input "radio" at bounding box center [200, 153] width 5 height 16
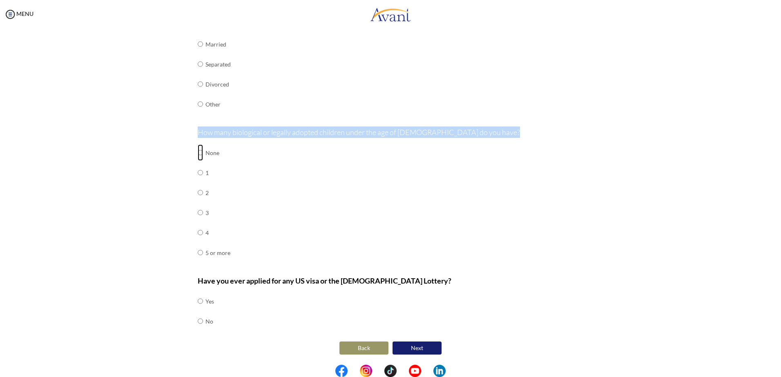
radio input "true"
click at [145, 175] on div "Pre-Interview Survey Are you currently in school now? Yes No Have you taken the…" at bounding box center [390, 133] width 764 height 528
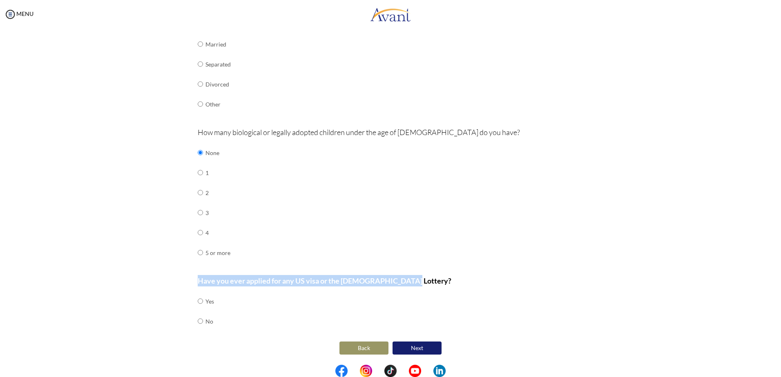
drag, startPoint x: 193, startPoint y: 280, endPoint x: 401, endPoint y: 285, distance: 207.5
click at [401, 285] on div "Are you currently in school now? Yes No Have you taken the NCLEX-RN exam before…" at bounding box center [391, 126] width 398 height 462
copy b "Have you ever applied for any US visa or the Green Card Lottery"
click at [128, 256] on div "Pre-Interview Survey Are you currently in school now? Yes No Have you taken the…" at bounding box center [390, 133] width 764 height 528
drag, startPoint x: 281, startPoint y: 280, endPoint x: 314, endPoint y: 280, distance: 33.9
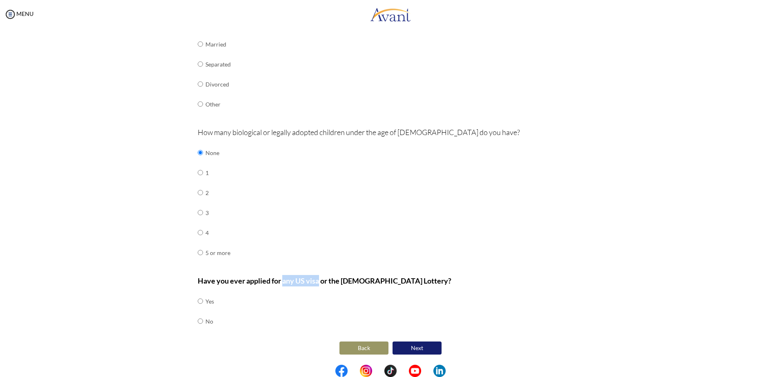
click at [314, 280] on b "Have you ever applied for any US visa or the [DEMOGRAPHIC_DATA] Lottery?" at bounding box center [325, 280] width 254 height 9
click at [159, 289] on div "Are you currently in school now? Yes No Have you taken the NCLEX-RN exam before…" at bounding box center [390, 126] width 478 height 462
click at [198, 301] on input "radio" at bounding box center [200, 301] width 5 height 16
radio input "true"
click at [427, 347] on button "Next" at bounding box center [416, 348] width 49 height 13
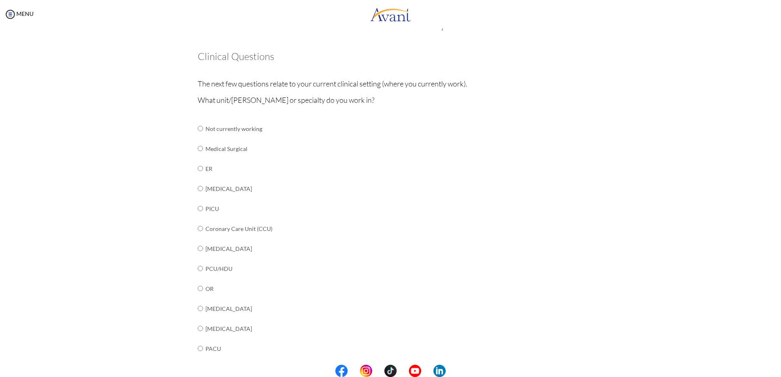
scroll to position [82, 0]
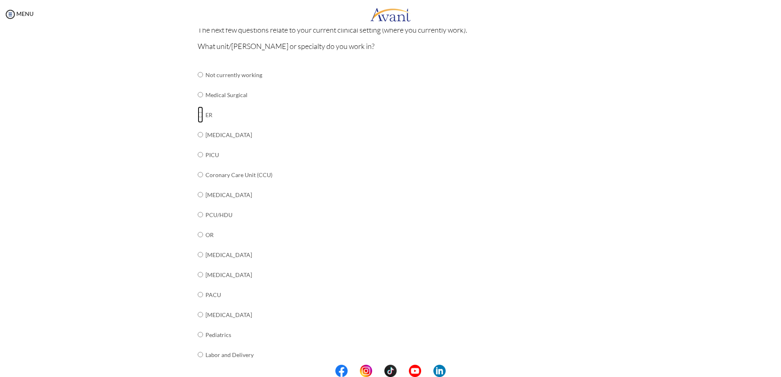
click at [198, 116] on input "radio" at bounding box center [200, 115] width 5 height 16
radio input "true"
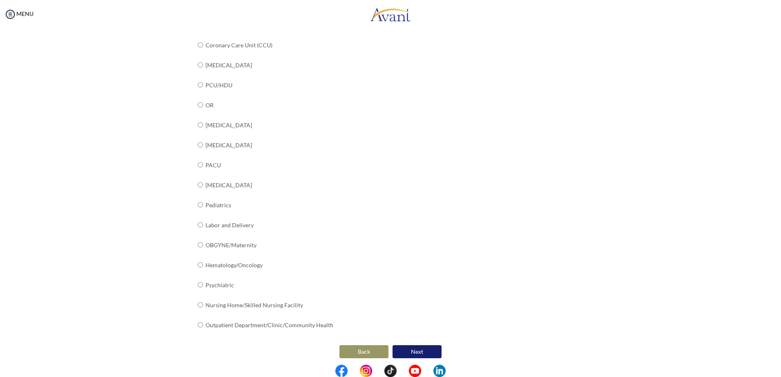
scroll to position [215, 0]
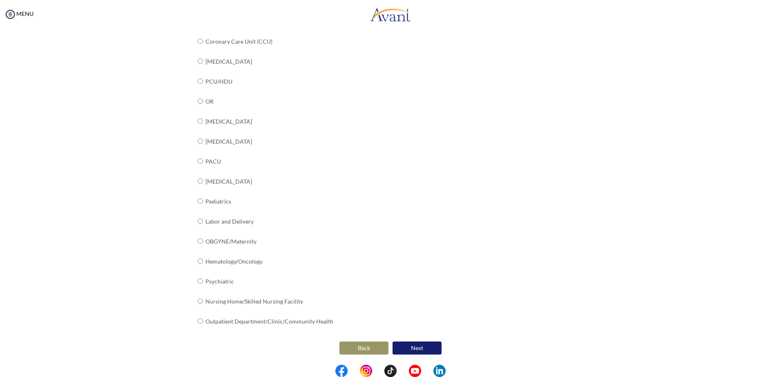
click at [415, 344] on button "Next" at bounding box center [416, 348] width 49 height 13
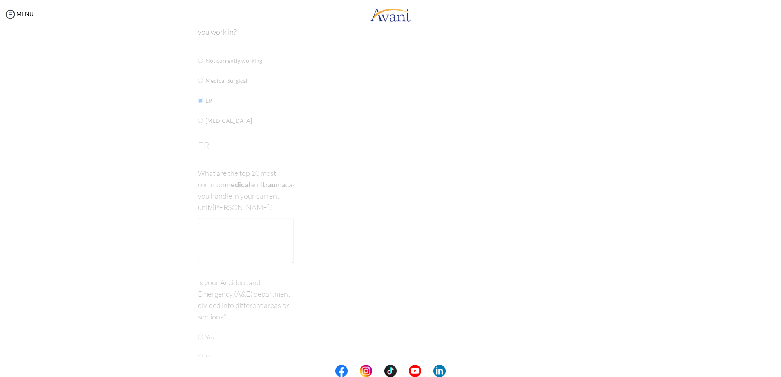
scroll to position [16, 0]
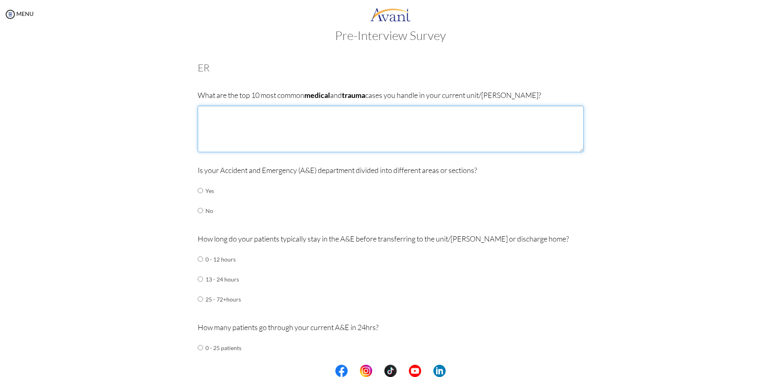
click at [395, 121] on textarea at bounding box center [391, 129] width 386 height 47
paste textarea "Traumatic brain hemorrhage"
drag, startPoint x: 294, startPoint y: 136, endPoint x: 206, endPoint y: 136, distance: 87.8
click at [206, 136] on textarea "1. STEMI 2. Stroke 3. OHCA 4. Traumatic brain hemorrhage" at bounding box center [391, 129] width 386 height 47
click at [303, 136] on textarea "1. STEMI 2. Stroke 3. OHCA 4. Traumatic brain hemorrhage" at bounding box center [391, 129] width 386 height 47
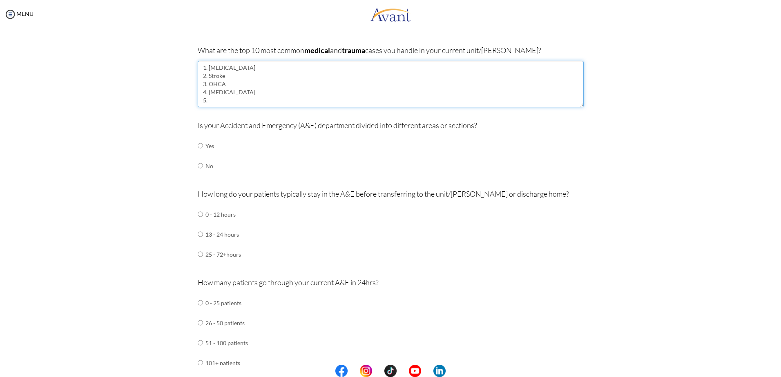
scroll to position [163, 0]
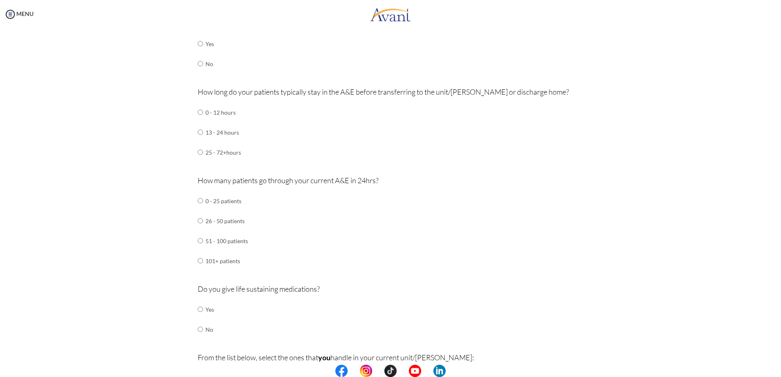
type textarea "1. STEMI 2. Stroke 3. OHCA 4. Traumatic brain hemorrhage 5."
click at [198, 259] on input "radio" at bounding box center [200, 261] width 5 height 16
radio input "true"
click at [198, 308] on input "radio" at bounding box center [200, 309] width 5 height 16
radio input "true"
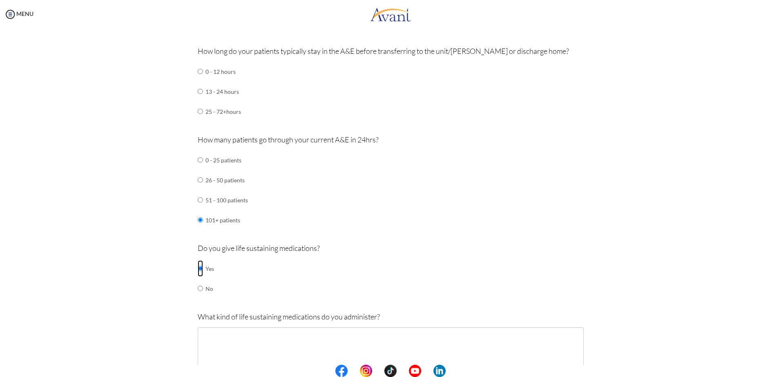
scroll to position [41, 0]
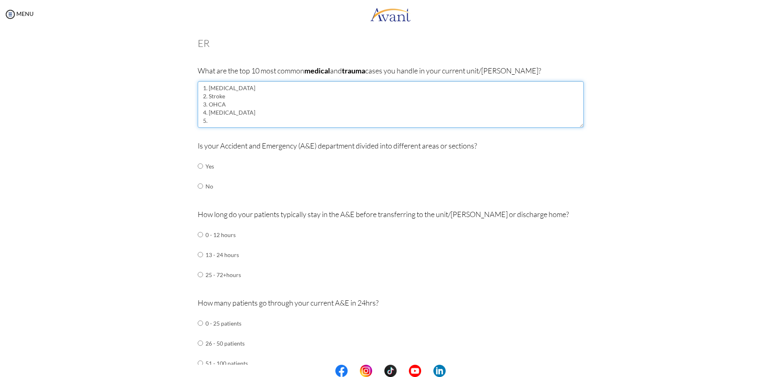
click at [240, 123] on textarea "1. STEMI 2. Stroke 3. OHCA 4. Traumatic brain hemorrhage 5." at bounding box center [391, 104] width 386 height 47
paste textarea "Respiratory Diseases"
paste textarea "acute respiratory failure"
click at [392, 119] on textarea "1. STEMI 2. Stroke 3. OHCA 4. Traumatic brain hemorrhage 5. Respiratory Disease…" at bounding box center [391, 104] width 386 height 47
type textarea "1. STEMI 2. Stroke 3. OHCA 4. Traumatic brain hemorrhage 5. Respiratory Disease…"
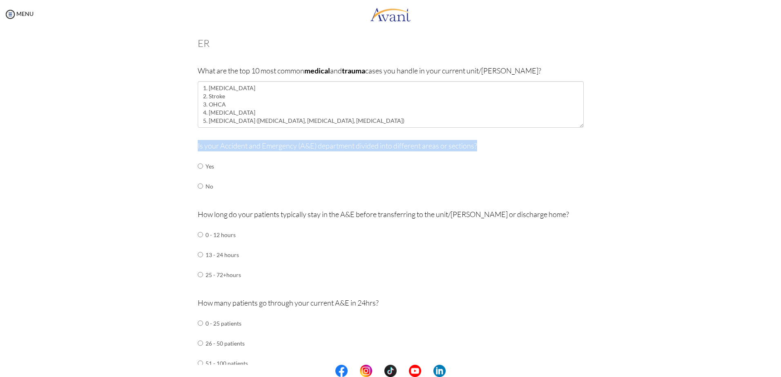
drag, startPoint x: 483, startPoint y: 151, endPoint x: 154, endPoint y: 143, distance: 329.6
drag, startPoint x: 154, startPoint y: 143, endPoint x: 198, endPoint y: 145, distance: 45.0
copy p "Is your Accident and Emergency (A&E) department divided into different areas or…"
click at [198, 189] on input "radio" at bounding box center [200, 186] width 5 height 16
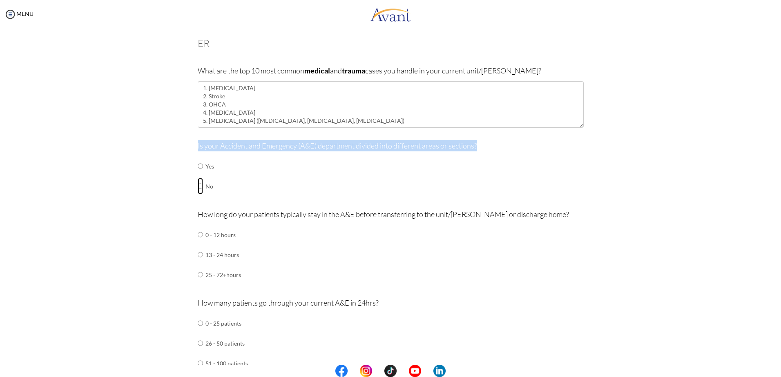
radio input "true"
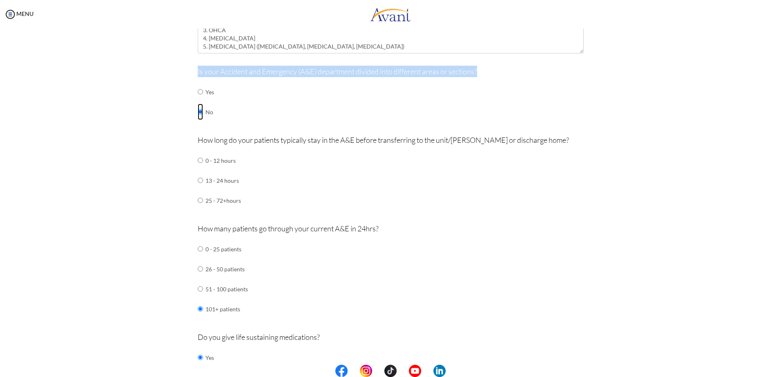
scroll to position [122, 0]
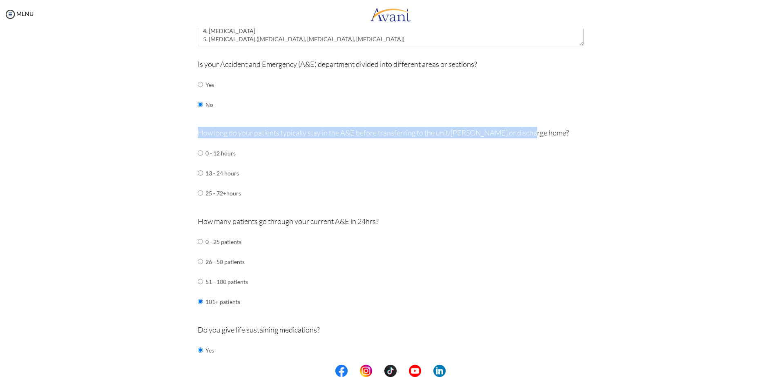
drag, startPoint x: 196, startPoint y: 134, endPoint x: 529, endPoint y: 132, distance: 332.8
click at [529, 132] on p "How long do your patients typically stay in the A&E before transferring to the …" at bounding box center [391, 132] width 386 height 11
drag, startPoint x: 529, startPoint y: 132, endPoint x: 499, endPoint y: 134, distance: 29.5
copy p "How long do your patients typically stay in the A&E before transferring to the …"
click at [198, 155] on input "radio" at bounding box center [200, 153] width 5 height 16
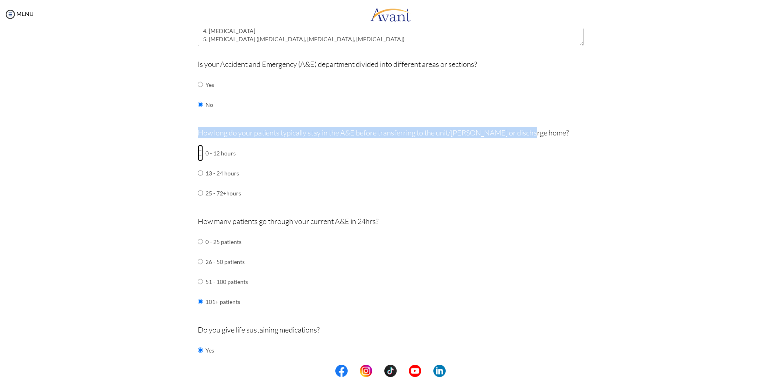
radio input "true"
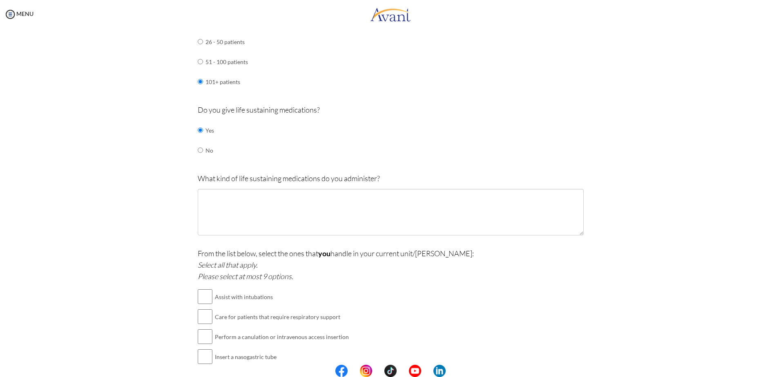
scroll to position [367, 0]
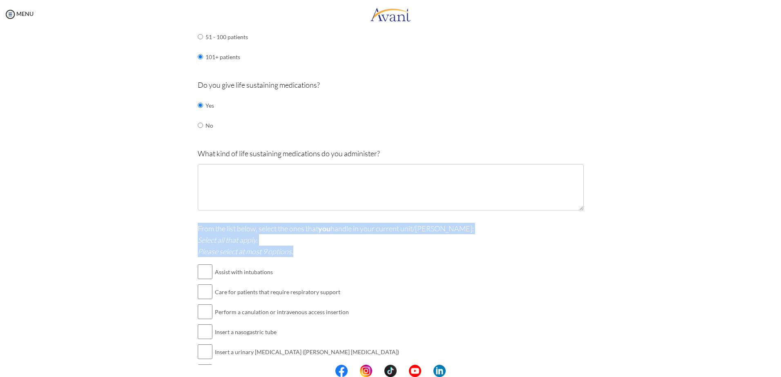
drag, startPoint x: 296, startPoint y: 255, endPoint x: 193, endPoint y: 232, distance: 105.0
click at [193, 232] on div "Are you currently in school now? Yes No Have you taken the NCLEX-RN exam before…" at bounding box center [391, 191] width 398 height 976
drag, startPoint x: 193, startPoint y: 232, endPoint x: 213, endPoint y: 232, distance: 20.0
copy p "From the list below, select the ones that you handle in your current unit/ward:…"
click at [115, 252] on div "Pre-Interview Survey Are you currently in school now? Yes No Have you taken the…" at bounding box center [390, 198] width 764 height 1042
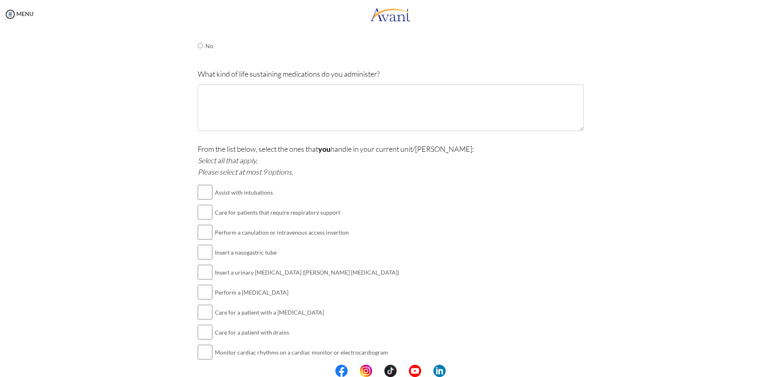
scroll to position [449, 0]
click at [198, 208] on input "checkbox" at bounding box center [205, 210] width 15 height 16
checkbox input "true"
click at [198, 231] on input "checkbox" at bounding box center [205, 230] width 15 height 16
checkbox input "true"
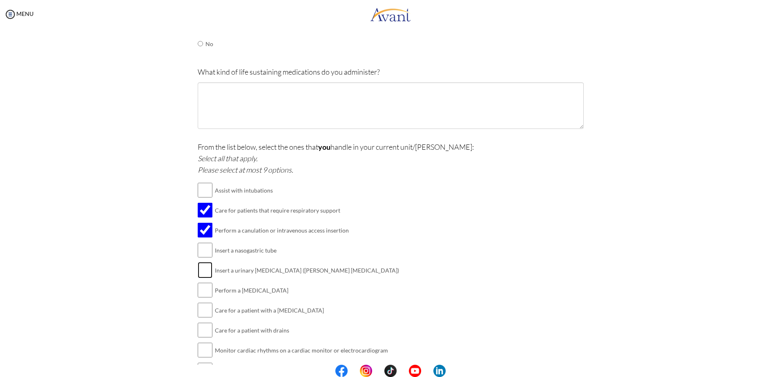
click at [201, 273] on input "checkbox" at bounding box center [205, 270] width 15 height 16
checkbox input "true"
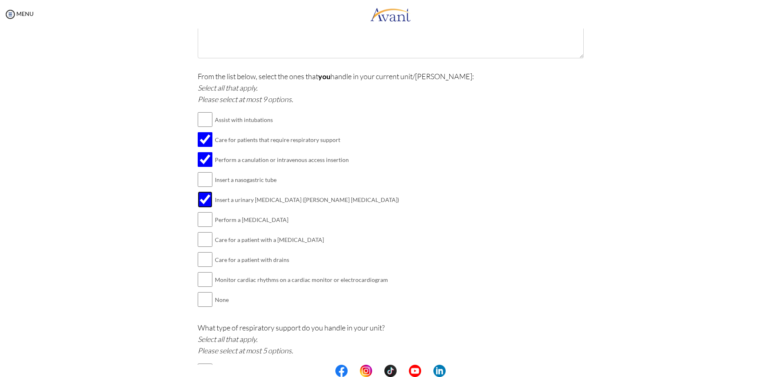
scroll to position [531, 0]
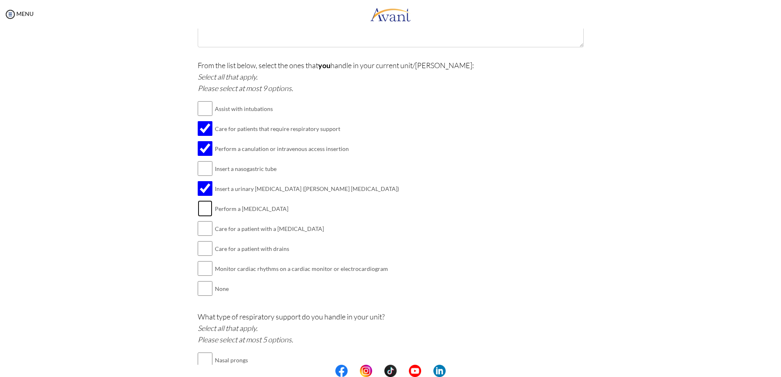
click at [202, 212] on input "checkbox" at bounding box center [205, 208] width 15 height 16
checkbox input "true"
click at [204, 271] on input "checkbox" at bounding box center [205, 269] width 15 height 16
checkbox input "true"
drag, startPoint x: 272, startPoint y: 111, endPoint x: 213, endPoint y: 112, distance: 58.8
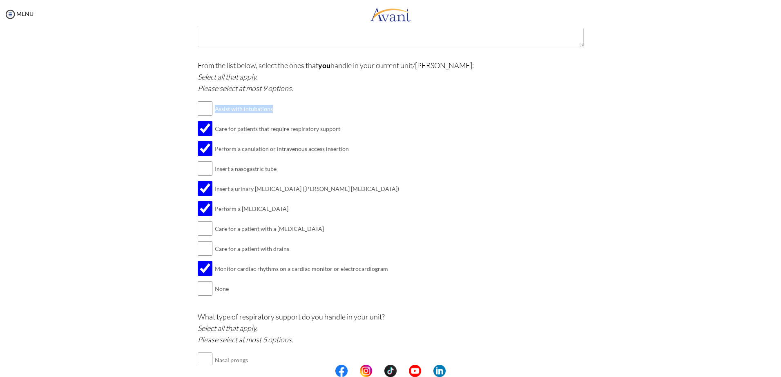
click at [215, 112] on td "Assist with intubations" at bounding box center [307, 109] width 184 height 20
drag, startPoint x: 213, startPoint y: 112, endPoint x: 218, endPoint y: 111, distance: 5.0
copy td "Assist with intubations"
click at [201, 111] on input "checkbox" at bounding box center [205, 108] width 15 height 16
checkbox input "true"
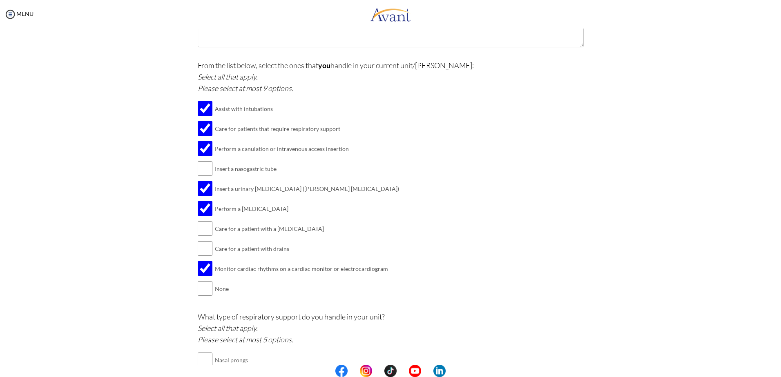
click at [94, 197] on div "Pre-Interview Survey Are you currently in school now? Yes No Have you taken the…" at bounding box center [390, 35] width 764 height 1042
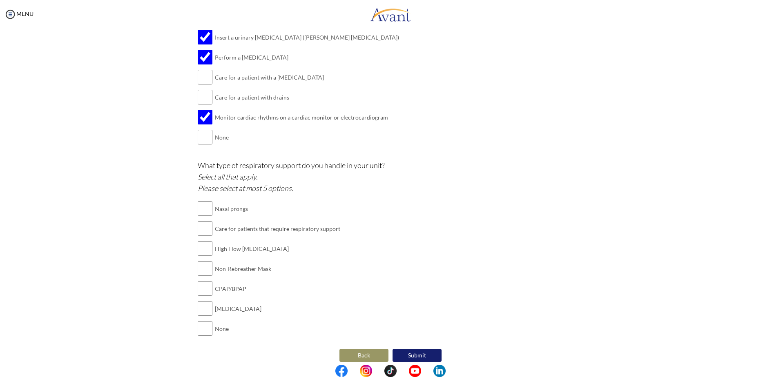
scroll to position [690, 0]
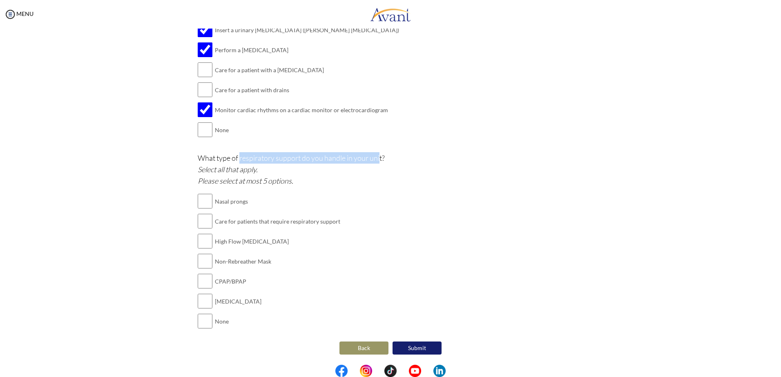
drag, startPoint x: 236, startPoint y: 159, endPoint x: 376, endPoint y: 159, distance: 140.1
click at [376, 159] on p "What type of respiratory support do you handle in your unit? Select all that ap…" at bounding box center [391, 169] width 386 height 34
click at [206, 202] on input "checkbox" at bounding box center [205, 201] width 15 height 16
checkbox input "true"
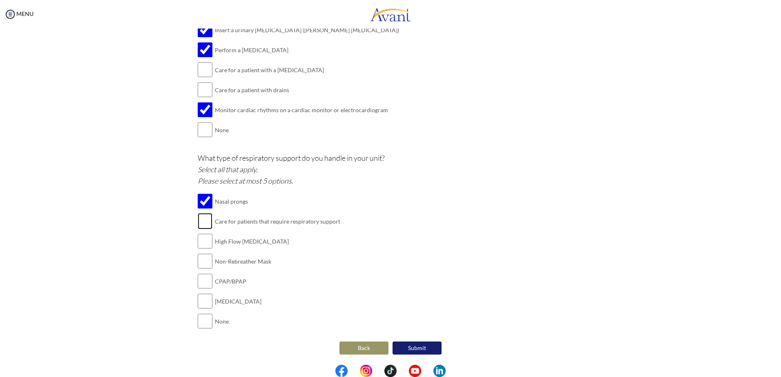
click at [200, 223] on input "checkbox" at bounding box center [205, 221] width 15 height 16
checkbox input "true"
click at [199, 259] on input "checkbox" at bounding box center [205, 261] width 15 height 16
checkbox input "true"
click at [198, 299] on input "checkbox" at bounding box center [205, 301] width 15 height 16
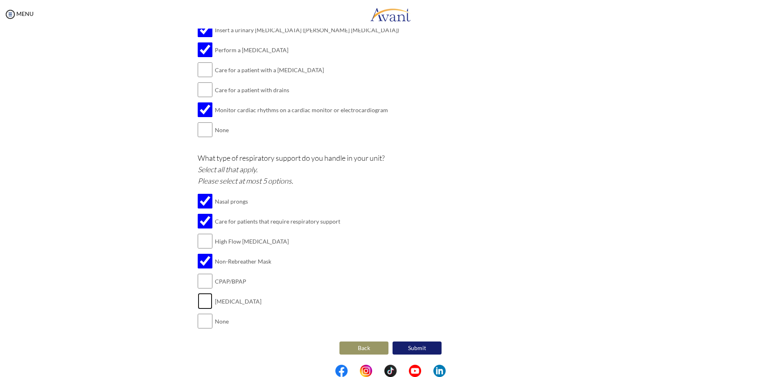
checkbox input "true"
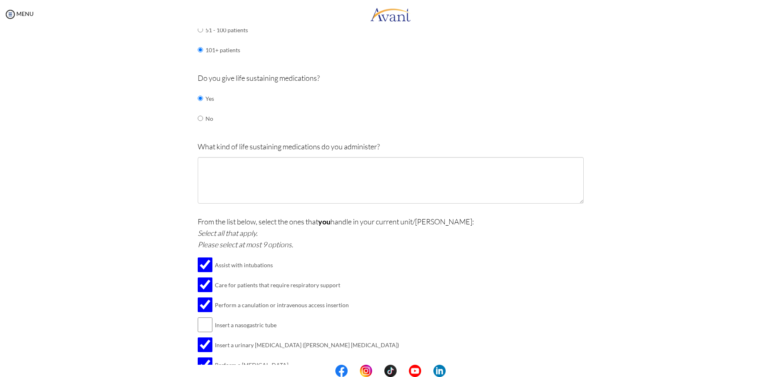
scroll to position [281, 0]
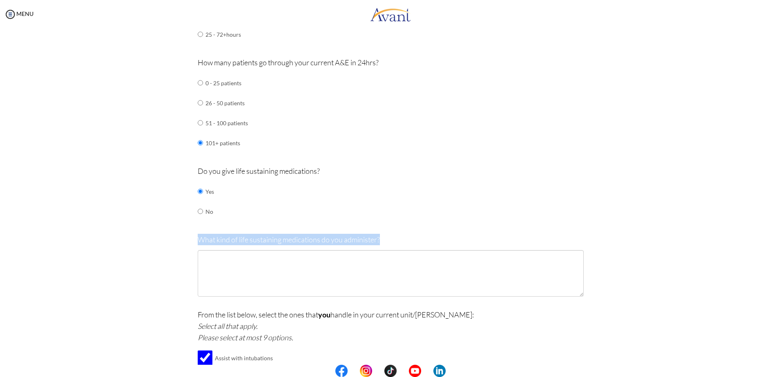
drag, startPoint x: 185, startPoint y: 241, endPoint x: 392, endPoint y: 245, distance: 206.6
click at [392, 245] on div "Are you currently in school now? Yes No Have you taken the NCLEX-RN exam before…" at bounding box center [390, 277] width 478 height 976
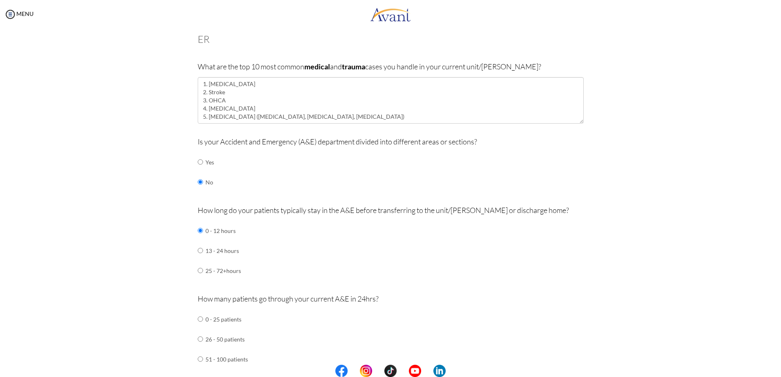
scroll to position [0, 0]
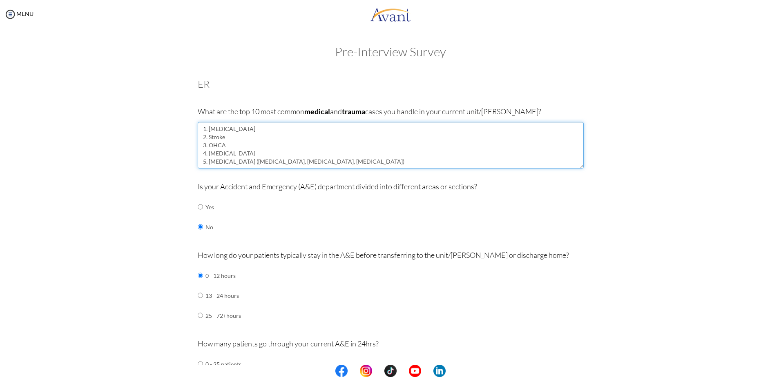
click at [380, 166] on textarea "1. STEMI 2. Stroke 3. OHCA 4. Traumatic brain hemorrhage 5. Respiratory Disease…" at bounding box center [391, 145] width 386 height 47
paste textarea "febrile seizures in children"
click at [205, 165] on textarea "1. STEMI 2. Stroke 3. OHCA 4. Traumatic brain hemorrhage 5. Respiratory Disease…" at bounding box center [391, 145] width 386 height 47
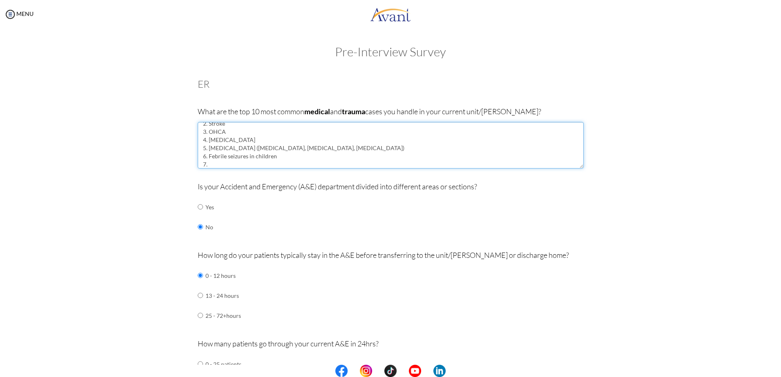
click at [334, 154] on textarea "1. STEMI 2. Stroke 3. OHCA 4. Traumatic brain hemorrhage 5. Respiratory Disease…" at bounding box center [391, 145] width 386 height 47
click at [359, 150] on textarea "1. STEMI 2. Stroke 3. OHCA 4. Traumatic brain hemorrhage 5. Respiratory Disease…" at bounding box center [391, 145] width 386 height 47
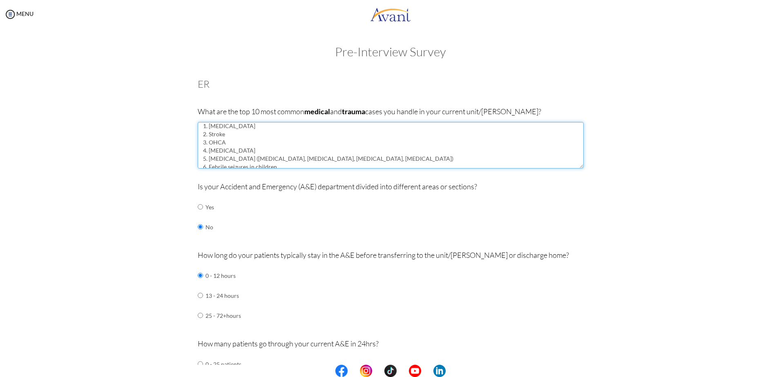
scroll to position [0, 0]
click at [238, 146] on textarea "1. STEMI 2. Stroke 3. OHCA 4. Traumatic brain hemorrhage 5. Respiratory Disease…" at bounding box center [391, 145] width 386 height 47
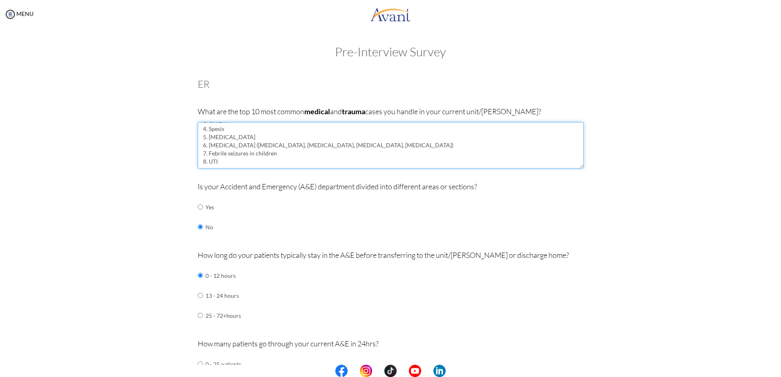
click at [223, 159] on textarea "1. STEMI 2. Stroke 3. OHCA 4. Spesis 5. Traumatic brain hemorrhage 6. Respirato…" at bounding box center [391, 145] width 386 height 47
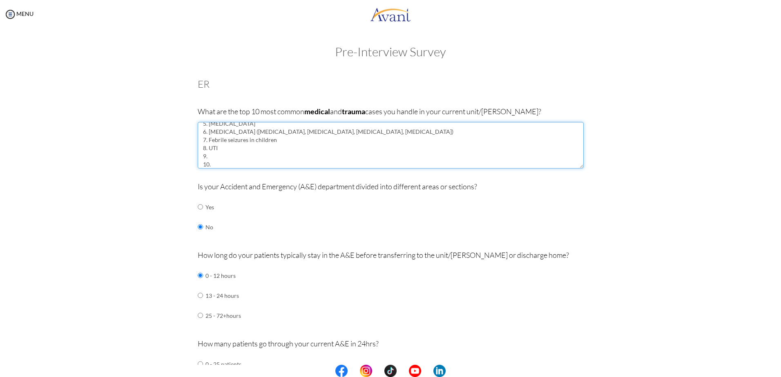
click at [252, 150] on textarea "1. STEMI 2. Stroke 3. OHCA 4. Spesis 5. Traumatic brain hemorrhage 6. Respirato…" at bounding box center [391, 145] width 386 height 47
click at [220, 156] on textarea "1. STEMI 2. Stroke 3. OHCA 4. Spesis 5. Traumatic brain hemorrhage 6. Respirato…" at bounding box center [391, 145] width 386 height 47
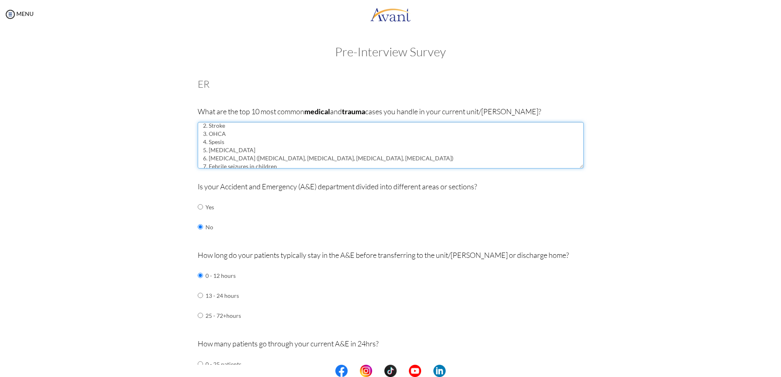
scroll to position [0, 0]
click at [227, 128] on textarea "1. STEMI 2. Stroke 3. OHCA 4. Spesis 5. Traumatic brain hemorrhage 6. Respirato…" at bounding box center [391, 145] width 386 height 47
click at [206, 127] on textarea "1. STEMI 2. Stroke 3. OHCA 4. Spesis 5. Traumatic brain hemorrhage 6. Respirato…" at bounding box center [391, 145] width 386 height 47
paste textarea "cardiovascular disease"
drag, startPoint x: 327, startPoint y: 134, endPoint x: 294, endPoint y: 132, distance: 32.7
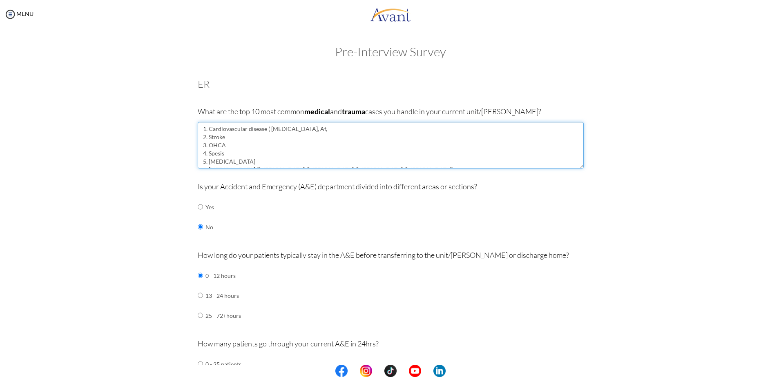
click at [294, 132] on textarea "1. Cardiovascular disease ( STEMI, Af, 2. Stroke 3. OHCA 4. Spesis 5. Traumatic…" at bounding box center [391, 145] width 386 height 47
paste textarea "Aortic Dissection"
click at [294, 127] on textarea "1. Cardiovascular disease ( STEMI, Af, Aortic Dissection 2. Stroke 3. OHCA 4. S…" at bounding box center [391, 145] width 386 height 47
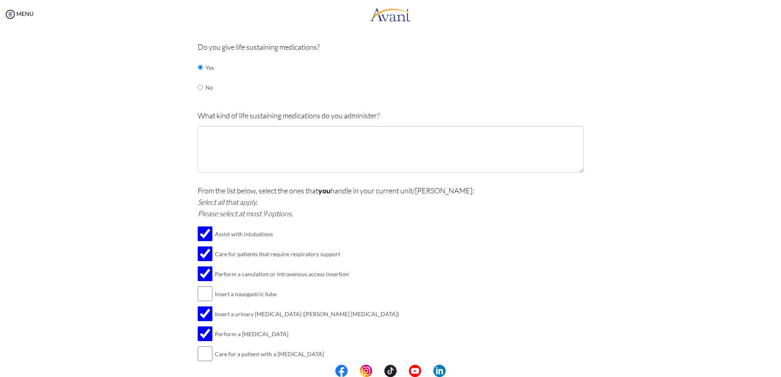
scroll to position [408, 0]
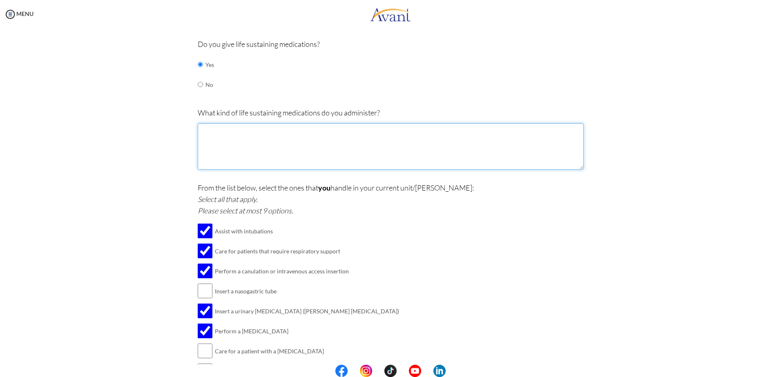
click at [230, 130] on textarea at bounding box center [391, 146] width 386 height 47
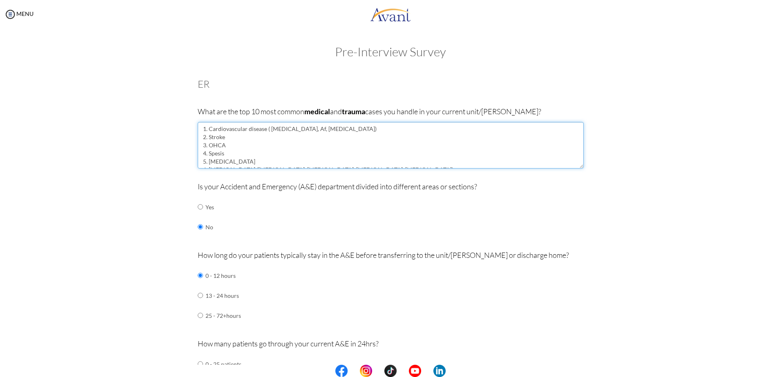
scroll to position [41, 0]
drag, startPoint x: 199, startPoint y: 128, endPoint x: 290, endPoint y: 206, distance: 119.6
click at [282, 158] on textarea "1. Cardiovascular disease ( STEMI, Af, Aortic Dissection) 2. Stroke 3. OHCA 4. …" at bounding box center [391, 145] width 386 height 47
drag, startPoint x: 235, startPoint y: 158, endPoint x: 194, endPoint y: 160, distance: 41.3
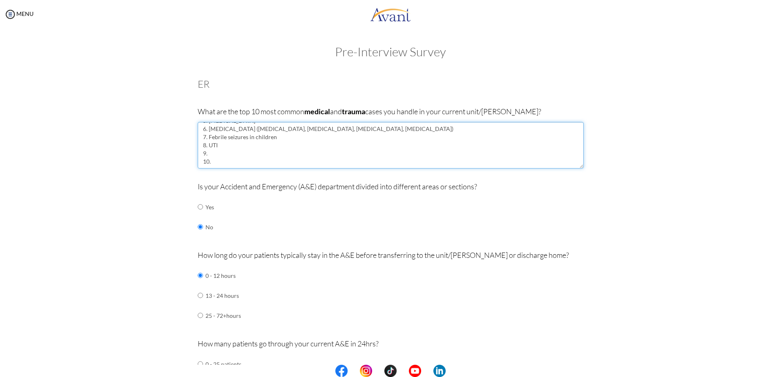
drag, startPoint x: 222, startPoint y: 165, endPoint x: 198, endPoint y: 153, distance: 27.4
click at [198, 153] on textarea "1. Cardiovascular disease ( STEMI, Af, Aortic Dissection) 2. Stroke 3. OHCA 4. …" at bounding box center [391, 145] width 386 height 47
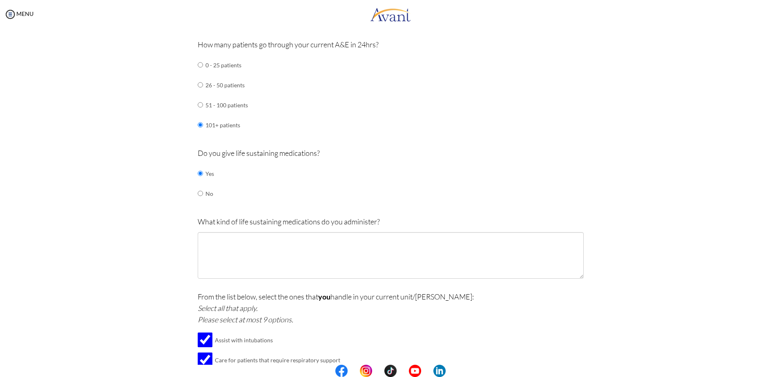
scroll to position [367, 0]
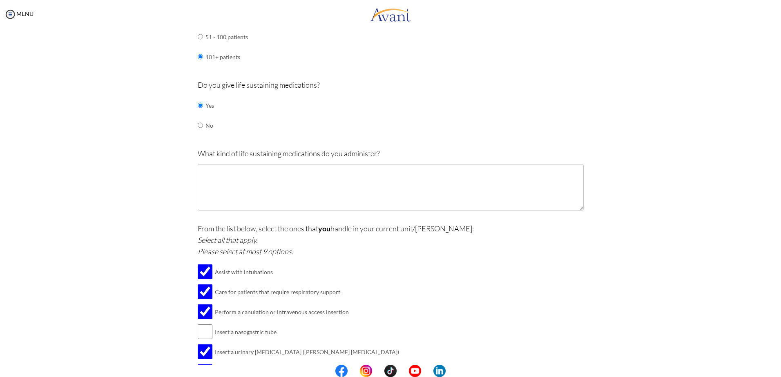
type textarea "1. Cardiovascular disease ( [MEDICAL_DATA], Af, [MEDICAL_DATA]) 2. Stroke 3. OH…"
click at [232, 186] on textarea at bounding box center [391, 187] width 386 height 47
click at [235, 169] on textarea "1. ANTI 2." at bounding box center [391, 187] width 386 height 47
paste textarea "antibiotic"
click at [208, 170] on textarea "1. antibiotic 2." at bounding box center [391, 187] width 386 height 47
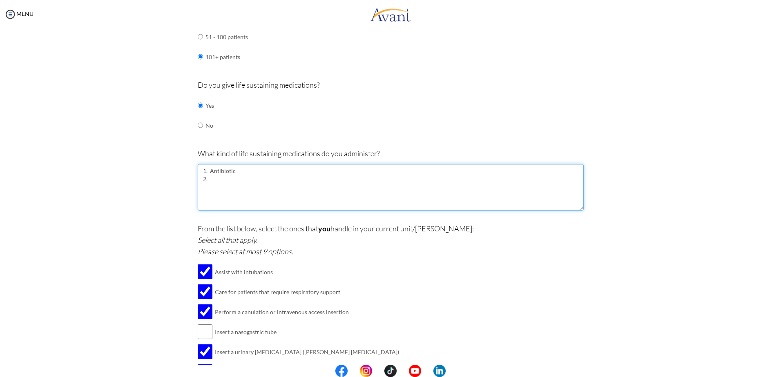
click at [223, 185] on textarea "1. Antibiotic 2." at bounding box center [391, 187] width 386 height 47
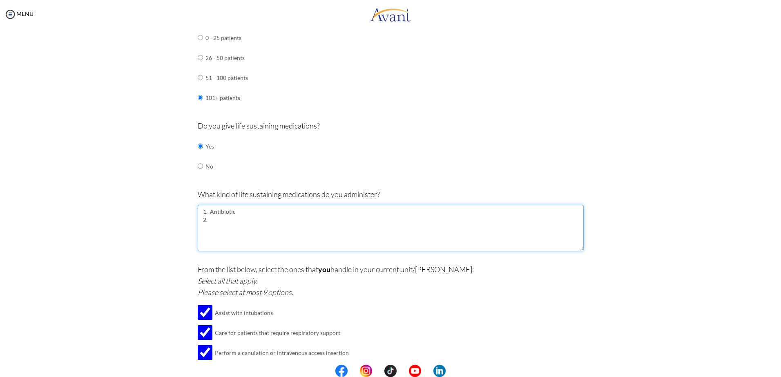
paste textarea "Cardiovascular drugs"
paste textarea "Calcium channel blockers"
paste textarea "Nitrates"
paste textarea "Antiplatelet agents)：: 如阿斯匹靈(aspirin)，用於預防血管阻塞。"
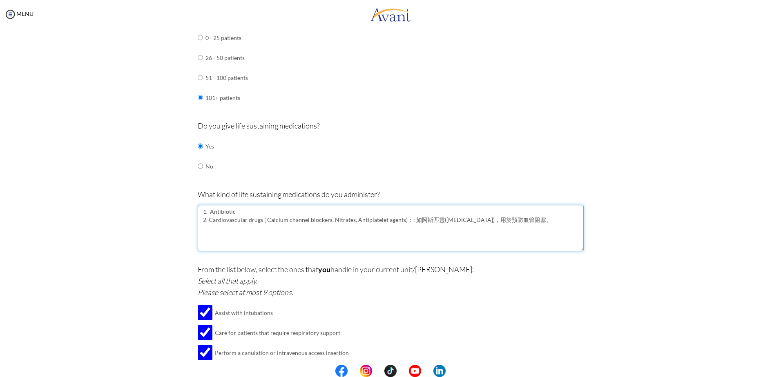
drag, startPoint x: 528, startPoint y: 222, endPoint x: 398, endPoint y: 222, distance: 130.3
click at [398, 222] on textarea "1. Antibiotic 2. Cardiovascular drugs ( Calcium channel blockers, Nitrates, Ant…" at bounding box center [391, 228] width 386 height 47
paste textarea "Anticoagulants"
drag, startPoint x: 465, startPoint y: 216, endPoint x: 452, endPoint y: 224, distance: 15.0
click at [452, 224] on textarea "1. Antibiotic 2. Cardiovascular drugs ( Calcium channel blockers, Nitrates, Ant…" at bounding box center [391, 228] width 386 height 47
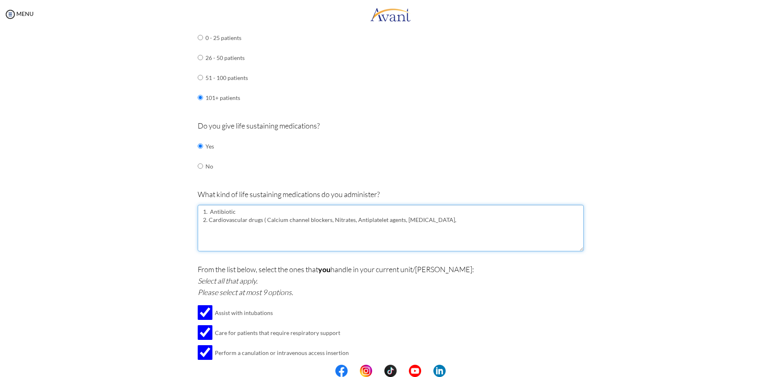
drag, startPoint x: 472, startPoint y: 216, endPoint x: 461, endPoint y: 224, distance: 14.0
click at [461, 224] on textarea "1. Antibiotic 2. Cardiovascular drugs ( Calcium channel blockers, Nitrates, Ant…" at bounding box center [391, 228] width 386 height 47
paste textarea "ACE inhibitors)：: 用於減輕心臟負擔。 血管張力素接受器拮抗劑(ARBs)：: 與ACEI"
drag, startPoint x: 476, startPoint y: 220, endPoint x: 323, endPoint y: 232, distance: 154.0
click at [323, 232] on textarea "1. Antibiotic 2. Cardiovascular drugs ( Calcium channel blockers, Nitrates, Ant…" at bounding box center [391, 228] width 386 height 47
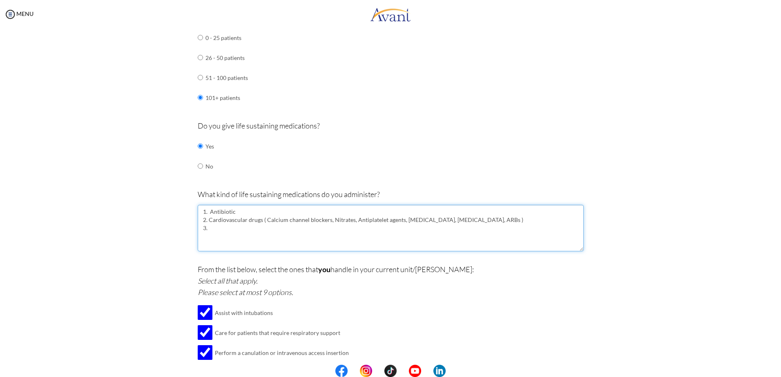
paste textarea "bronchodilator"
click at [203, 231] on textarea "1. Antibiotic 2. Cardiovascular drugs ( Calcium channel blockers, Nitrates, Ant…" at bounding box center [391, 228] width 386 height 47
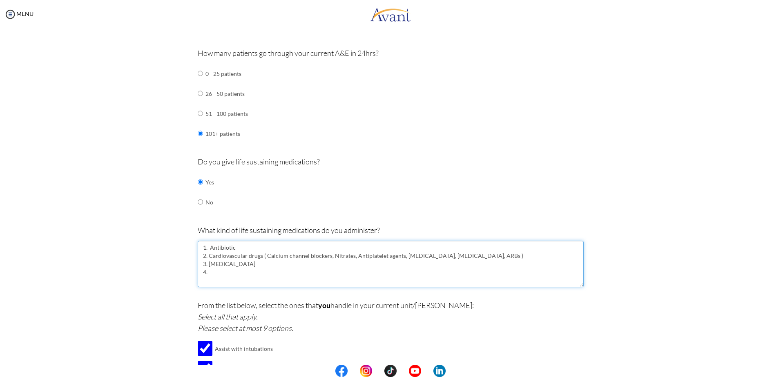
scroll to position [286, 0]
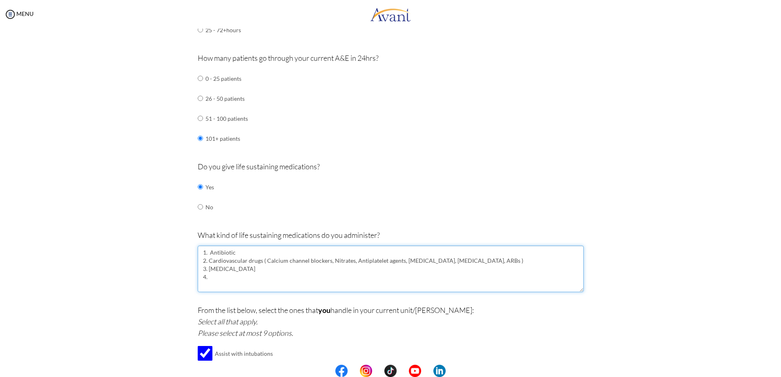
paste textarea "pain relieve"
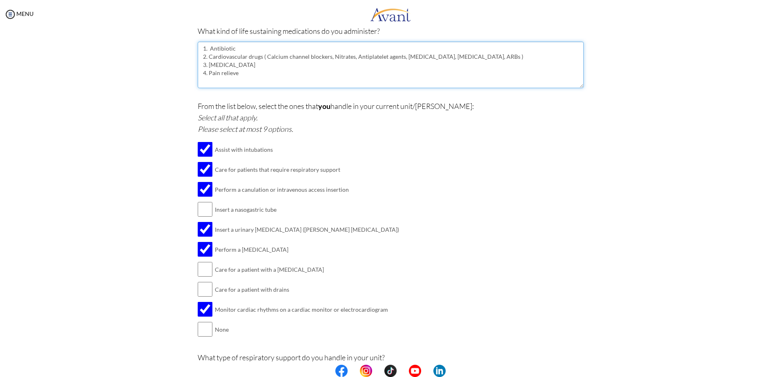
scroll to position [690, 0]
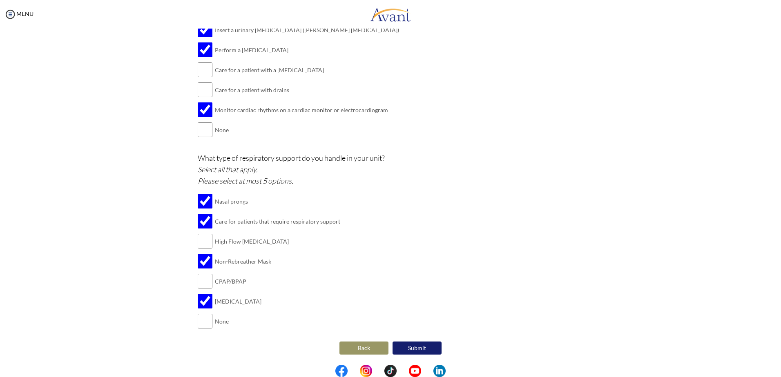
type textarea "1. Antibiotic 2. Cardiovascular drugs ( Calcium channel blockers, Nitrates, Ant…"
click at [417, 348] on button "Submit" at bounding box center [416, 348] width 49 height 13
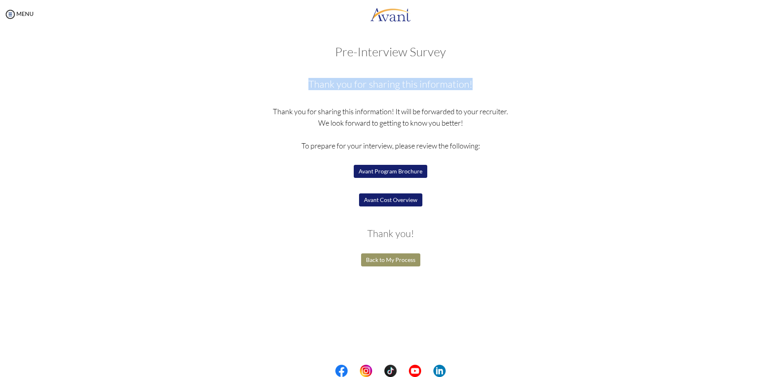
drag, startPoint x: 311, startPoint y: 85, endPoint x: 479, endPoint y: 89, distance: 167.9
click at [479, 89] on h3 "Thank you for sharing this information!" at bounding box center [391, 84] width 386 height 11
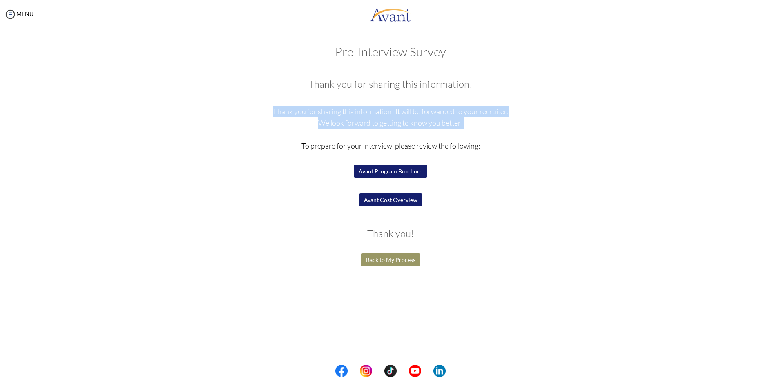
drag, startPoint x: 271, startPoint y: 115, endPoint x: 474, endPoint y: 131, distance: 203.6
click at [474, 131] on p "Thank you for sharing this information! It will be forwarded to your recruiter.…" at bounding box center [391, 163] width 386 height 114
drag, startPoint x: 474, startPoint y: 131, endPoint x: 479, endPoint y: 131, distance: 4.9
click at [478, 131] on p "Thank you for sharing this information! It will be forwarded to your recruiter.…" at bounding box center [391, 163] width 386 height 114
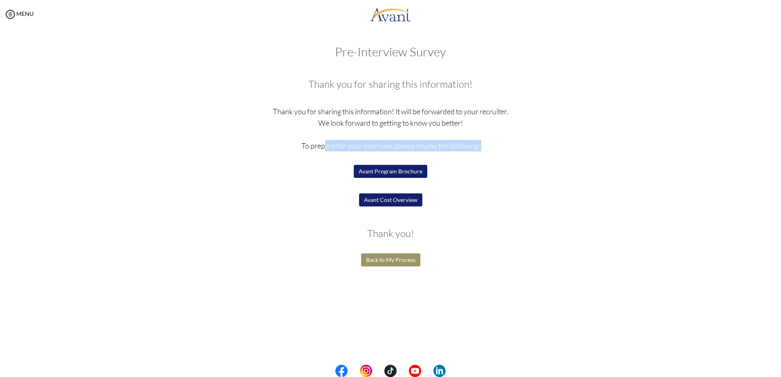
drag, startPoint x: 289, startPoint y: 149, endPoint x: 493, endPoint y: 153, distance: 203.8
click at [493, 153] on p "Thank you for sharing this information! It will be forwarded to your recruiter.…" at bounding box center [391, 163] width 386 height 114
drag, startPoint x: 493, startPoint y: 153, endPoint x: 497, endPoint y: 167, distance: 14.8
click at [498, 167] on p "Thank you for sharing this information! It will be forwarded to your recruiter.…" at bounding box center [391, 163] width 386 height 114
click at [400, 171] on button "Avant Program Brochure" at bounding box center [390, 171] width 73 height 13
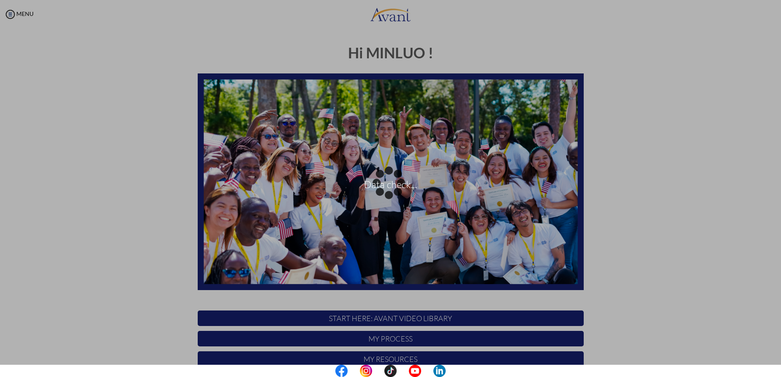
click at [385, 183] on div "Data check..." at bounding box center [390, 188] width 11 height 11
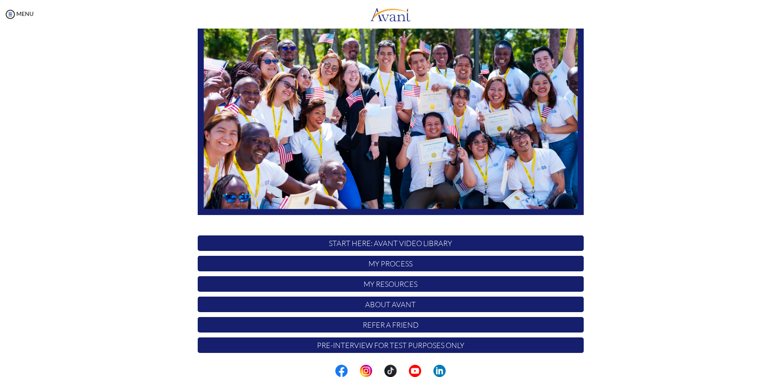
scroll to position [76, 0]
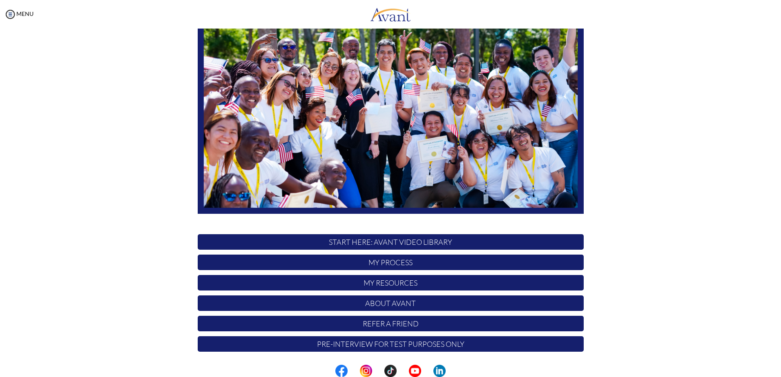
click at [380, 284] on p "My Resources" at bounding box center [391, 283] width 386 height 16
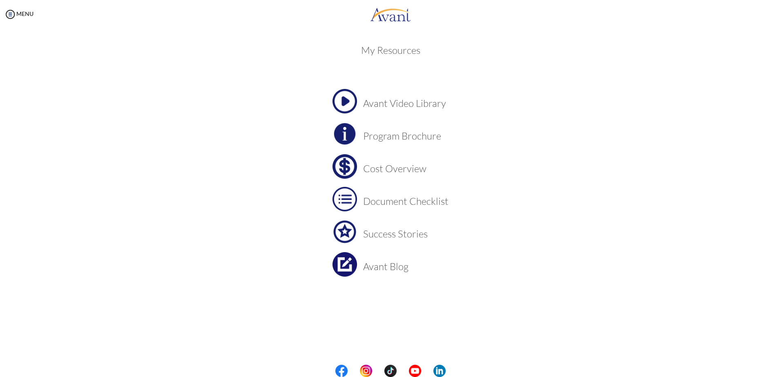
click at [412, 137] on h3 "Program Brochure" at bounding box center [405, 136] width 85 height 11
click at [413, 168] on h3 "Cost Overview" at bounding box center [405, 168] width 85 height 11
click at [341, 165] on img at bounding box center [344, 166] width 24 height 24
click at [412, 202] on h3 "Document Checklist" at bounding box center [405, 201] width 85 height 11
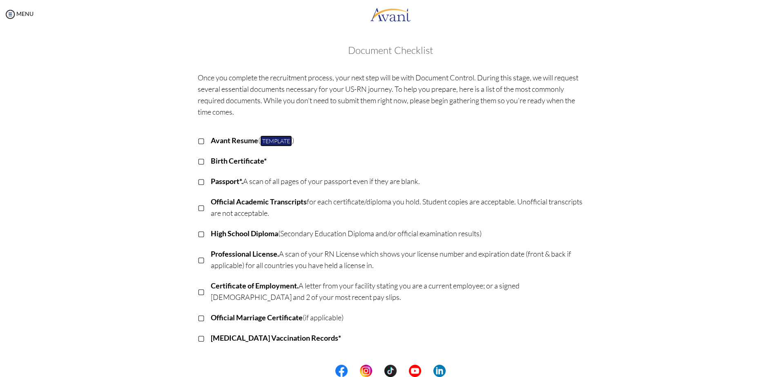
click at [266, 143] on link "Template" at bounding box center [276, 141] width 32 height 11
click at [221, 162] on b "Birth Certificate*" at bounding box center [239, 160] width 56 height 9
click at [199, 162] on p "▢" at bounding box center [201, 160] width 7 height 11
click at [199, 162] on p "▣" at bounding box center [201, 160] width 7 height 11
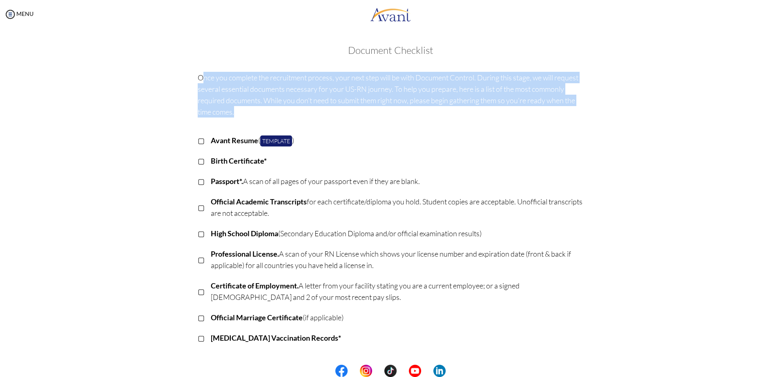
drag, startPoint x: 198, startPoint y: 72, endPoint x: 273, endPoint y: 118, distance: 88.5
click at [273, 118] on div "Once you complete the recruitment process, your next step will be with Document…" at bounding box center [391, 275] width 398 height 414
drag, startPoint x: 293, startPoint y: 115, endPoint x: 198, endPoint y: 77, distance: 102.2
click at [198, 77] on p "Once you complete the recruitment process, your next step will be with Document…" at bounding box center [391, 95] width 386 height 46
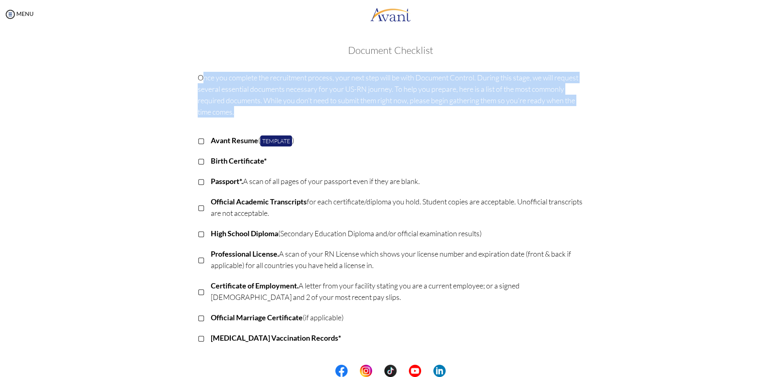
drag, startPoint x: 198, startPoint y: 77, endPoint x: 217, endPoint y: 85, distance: 20.3
click at [217, 85] on p "Once you complete the recruitment process, your next step will be with Document…" at bounding box center [391, 95] width 386 height 46
drag, startPoint x: 278, startPoint y: 113, endPoint x: 187, endPoint y: 78, distance: 97.1
click at [187, 78] on div "Once you complete the recruitment process, your next step will be with Document…" at bounding box center [390, 275] width 478 height 414
drag, startPoint x: 187, startPoint y: 78, endPoint x: 210, endPoint y: 79, distance: 22.9
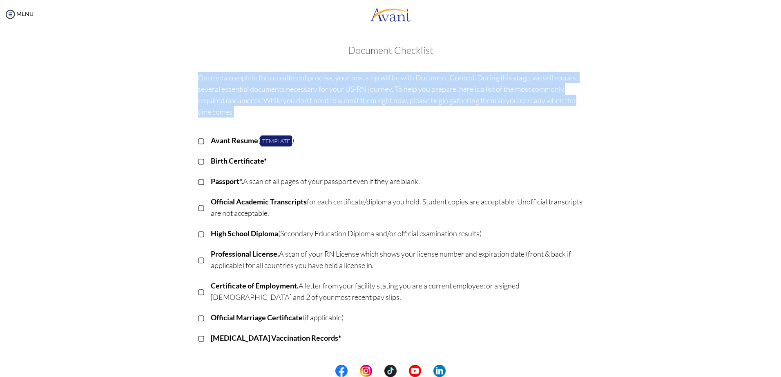
copy p "Once you complete the recruitment process, your next step will be with Document…"
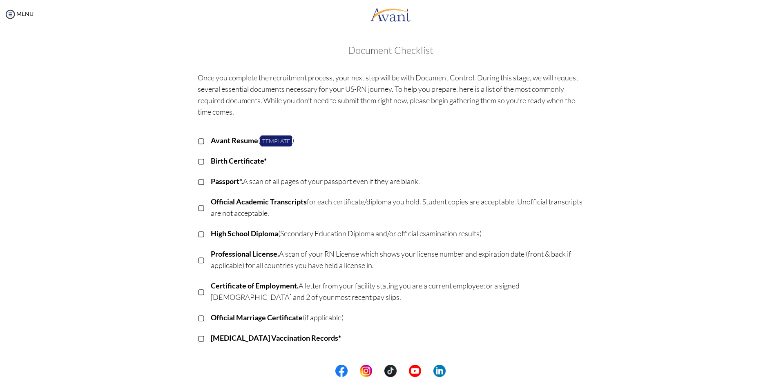
click at [158, 214] on div "Once you complete the recruitment process, your next step will be with Document…" at bounding box center [390, 275] width 478 height 414
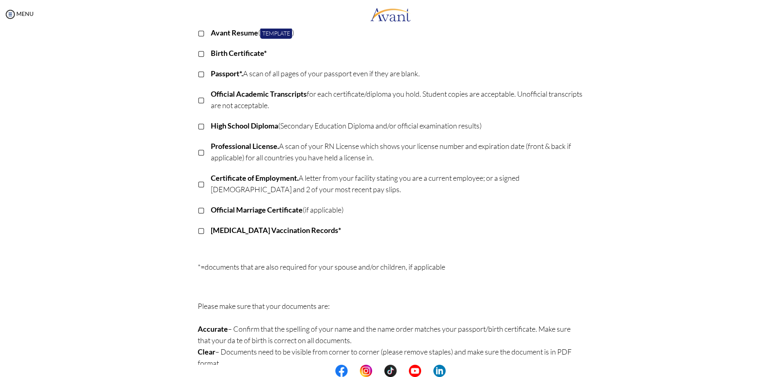
scroll to position [122, 0]
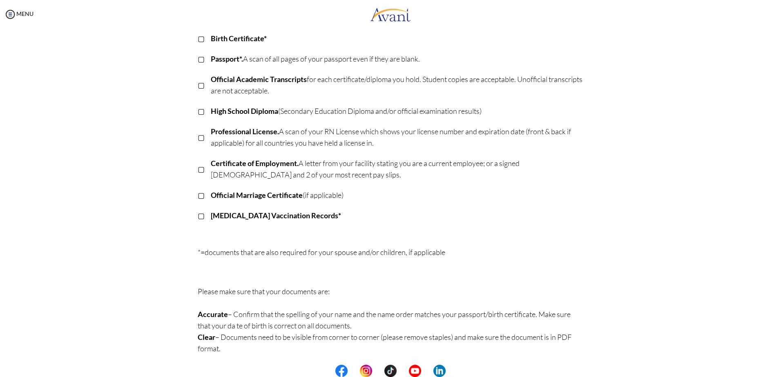
drag, startPoint x: 208, startPoint y: 197, endPoint x: 356, endPoint y: 196, distance: 148.2
click at [356, 196] on p "Official Marriage Certificate (if applicable)" at bounding box center [397, 194] width 373 height 11
drag, startPoint x: 356, startPoint y: 196, endPoint x: 365, endPoint y: 196, distance: 9.0
click at [365, 196] on p "Official Marriage Certificate (if applicable)" at bounding box center [397, 194] width 373 height 11
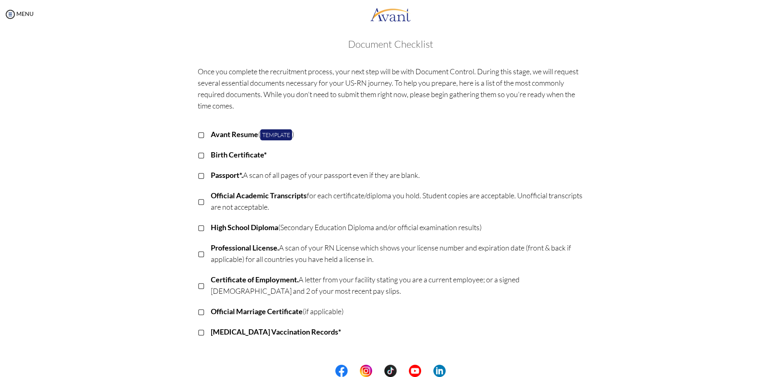
scroll to position [0, 0]
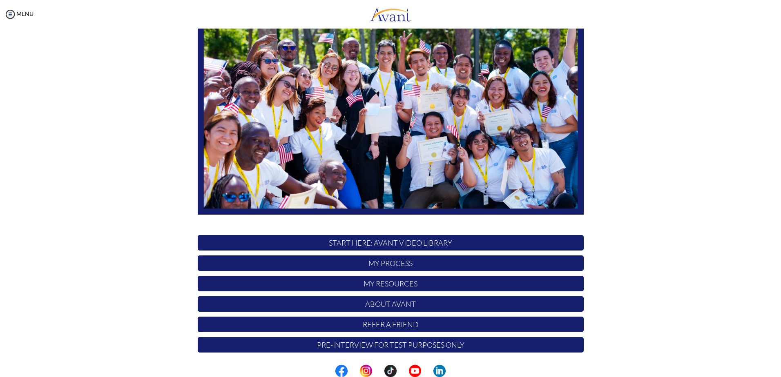
scroll to position [76, 0]
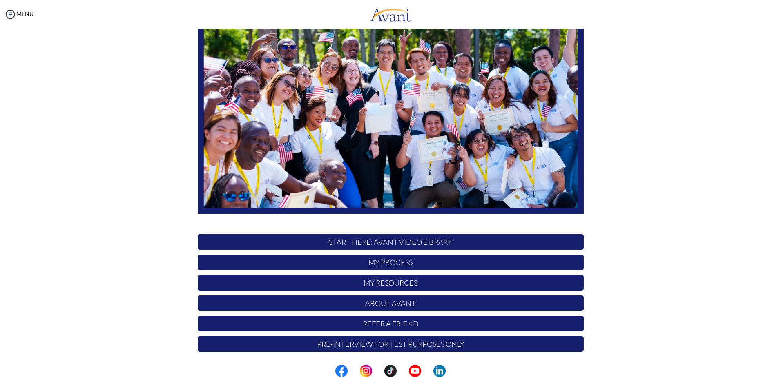
click at [387, 284] on p "My Resources" at bounding box center [391, 283] width 386 height 16
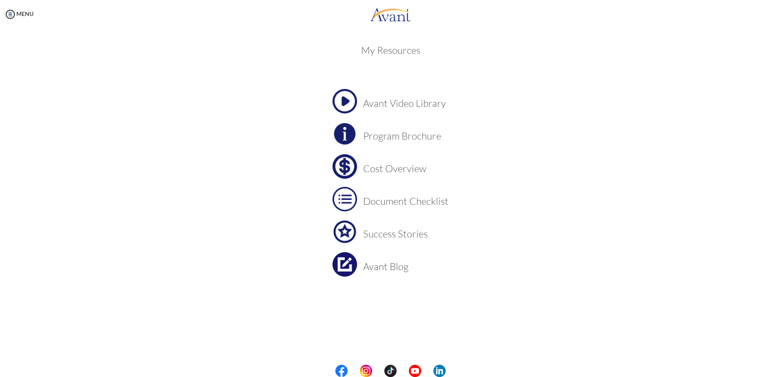
click at [398, 238] on h3 "Success Stories" at bounding box center [405, 234] width 85 height 11
click at [388, 267] on h3 "Avant Blog" at bounding box center [405, 266] width 85 height 11
